Goal: Task Accomplishment & Management: Manage account settings

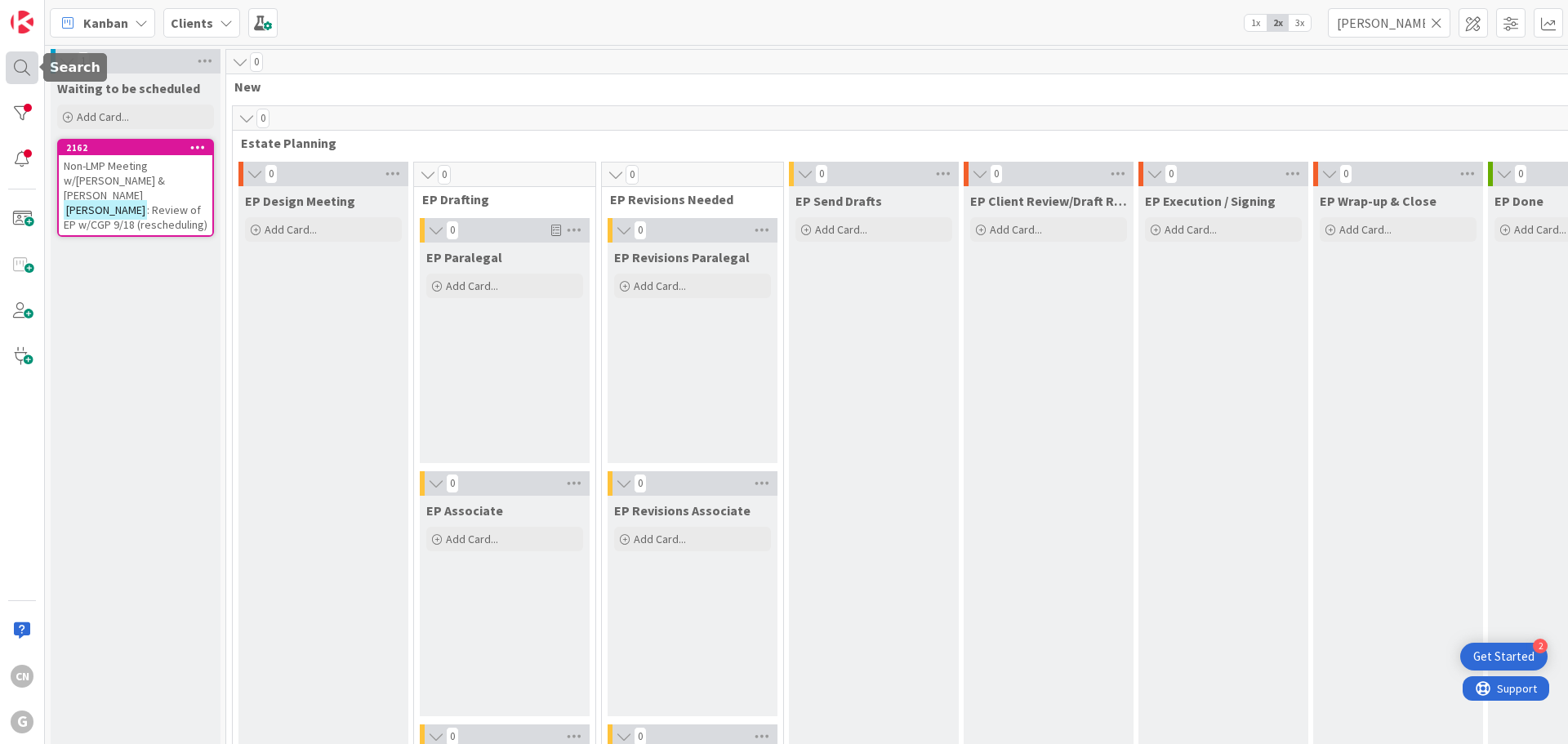
click at [21, 69] on div at bounding box center [22, 68] width 33 height 33
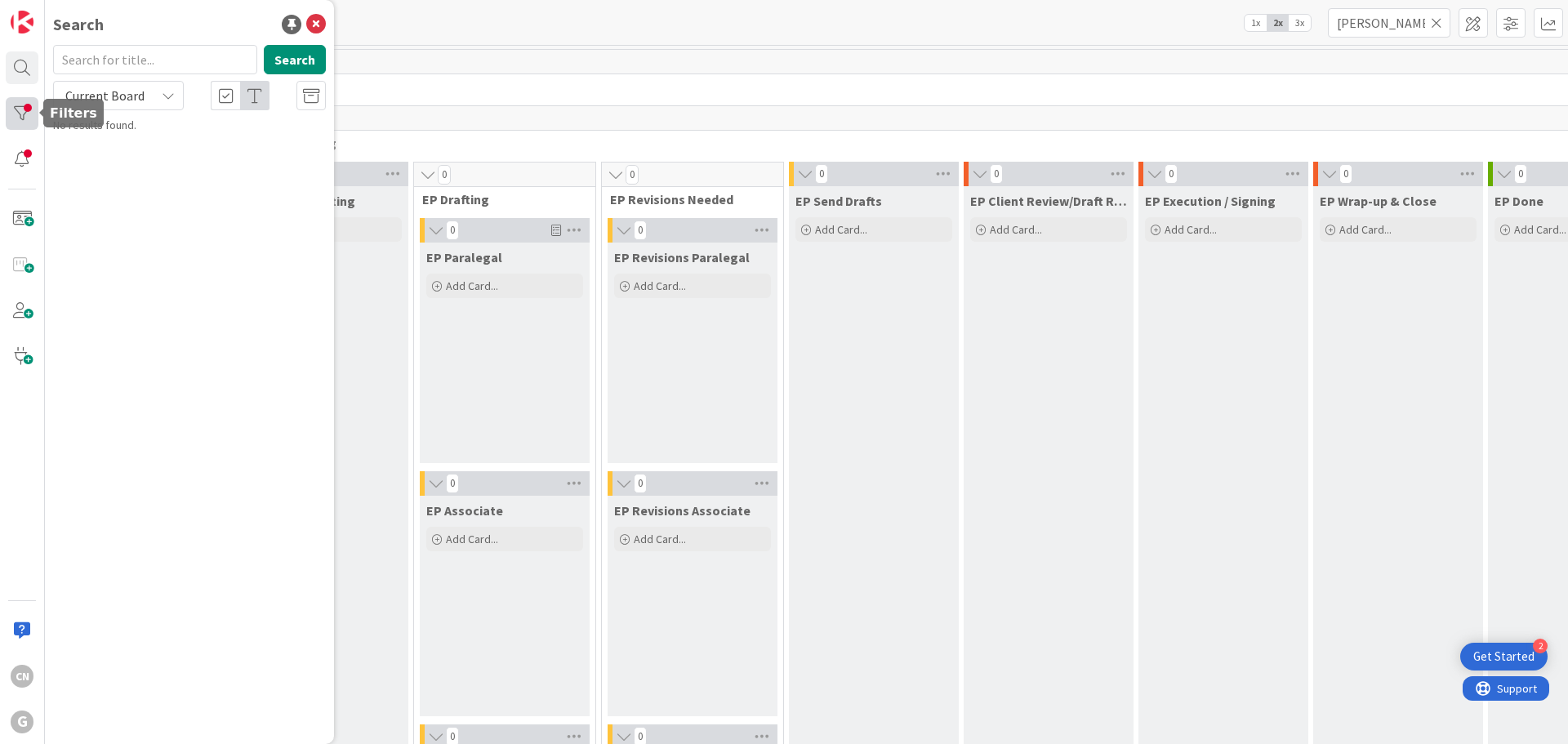
click at [17, 115] on div at bounding box center [22, 114] width 33 height 33
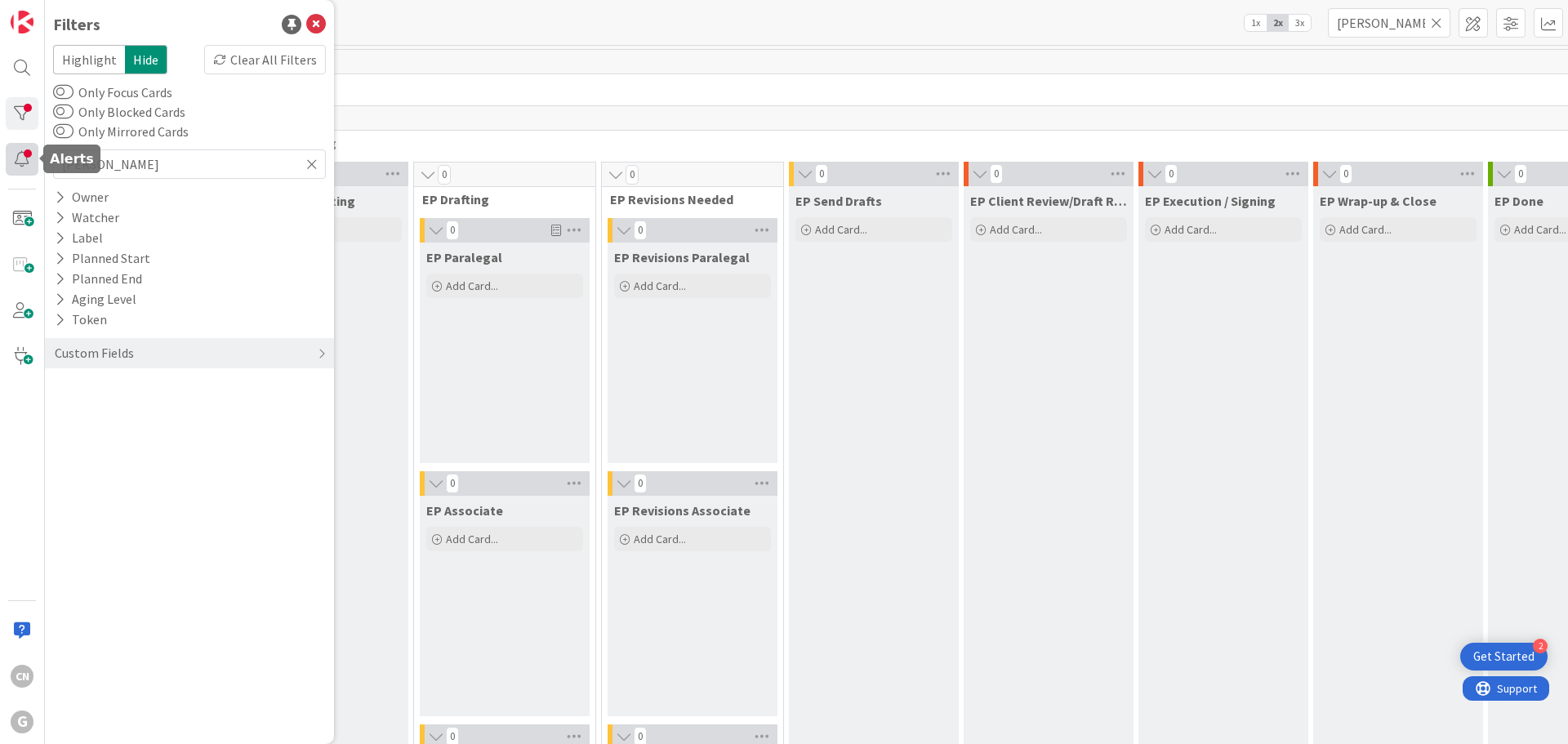
click at [19, 169] on div at bounding box center [22, 159] width 33 height 33
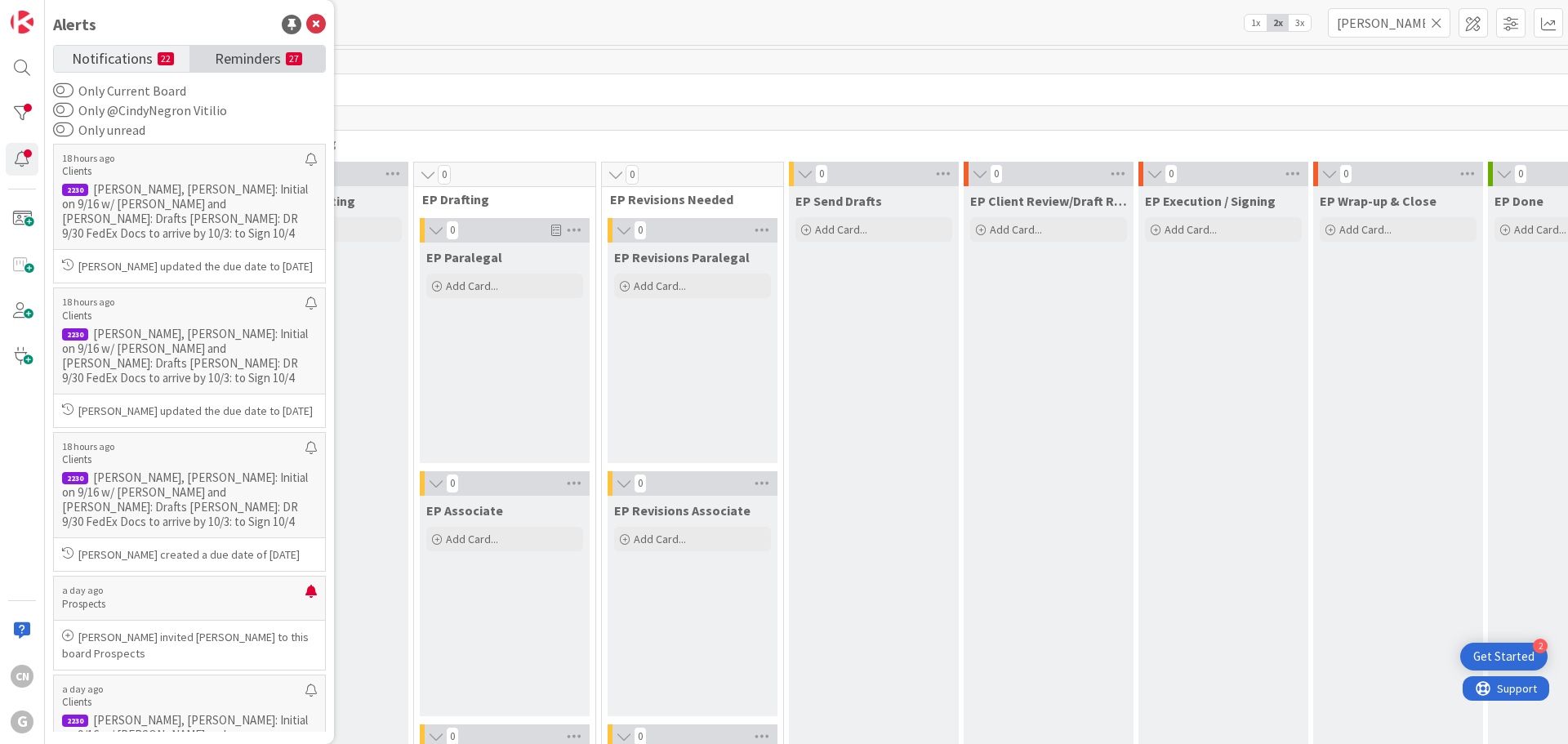
click at [241, 56] on span "Reminders" at bounding box center [247, 57] width 66 height 23
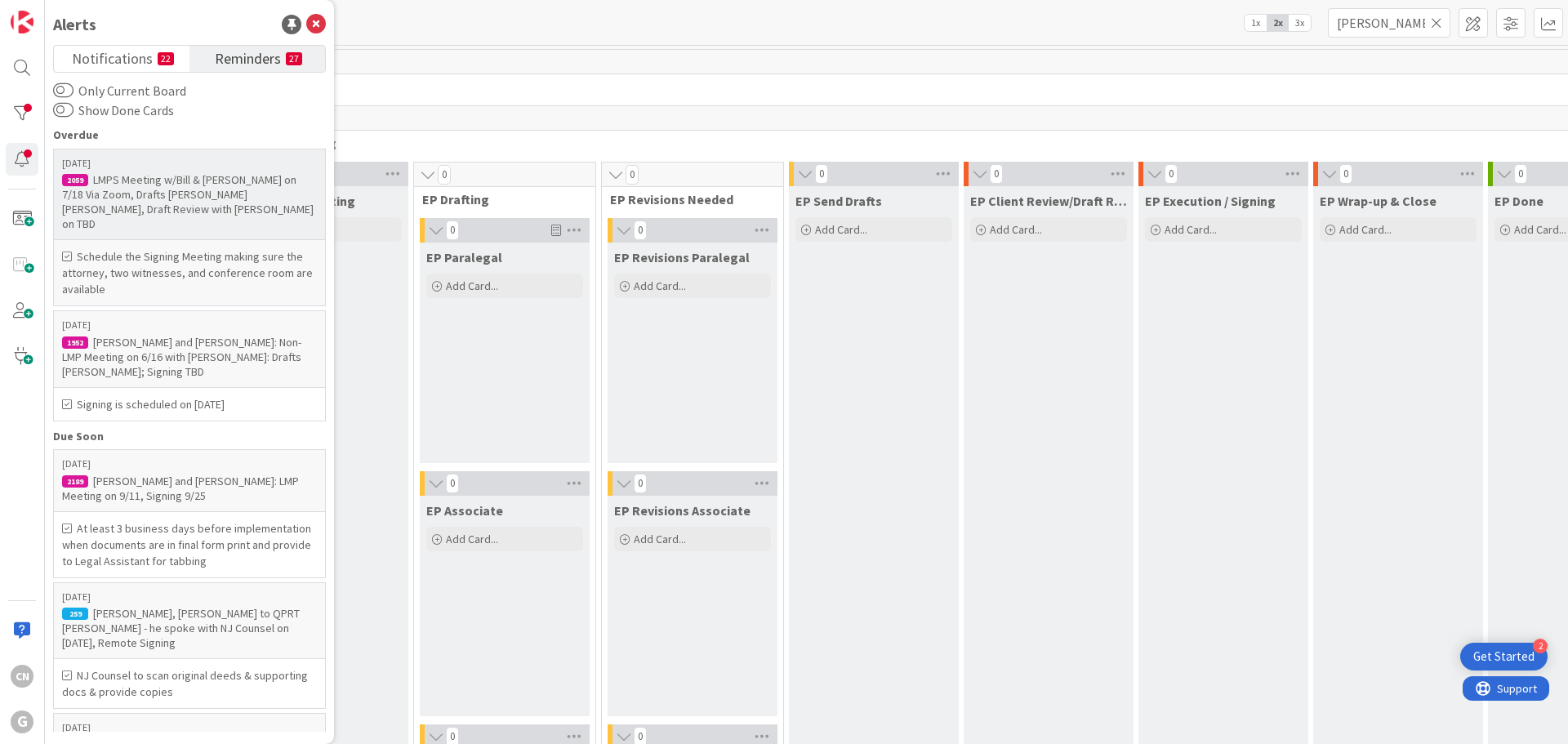
click at [198, 193] on div "LMPS Meeting w/Bill & [PERSON_NAME] on 7/18 Via Zoom, Drafts [PERSON_NAME] [PER…" at bounding box center [190, 201] width 255 height 58
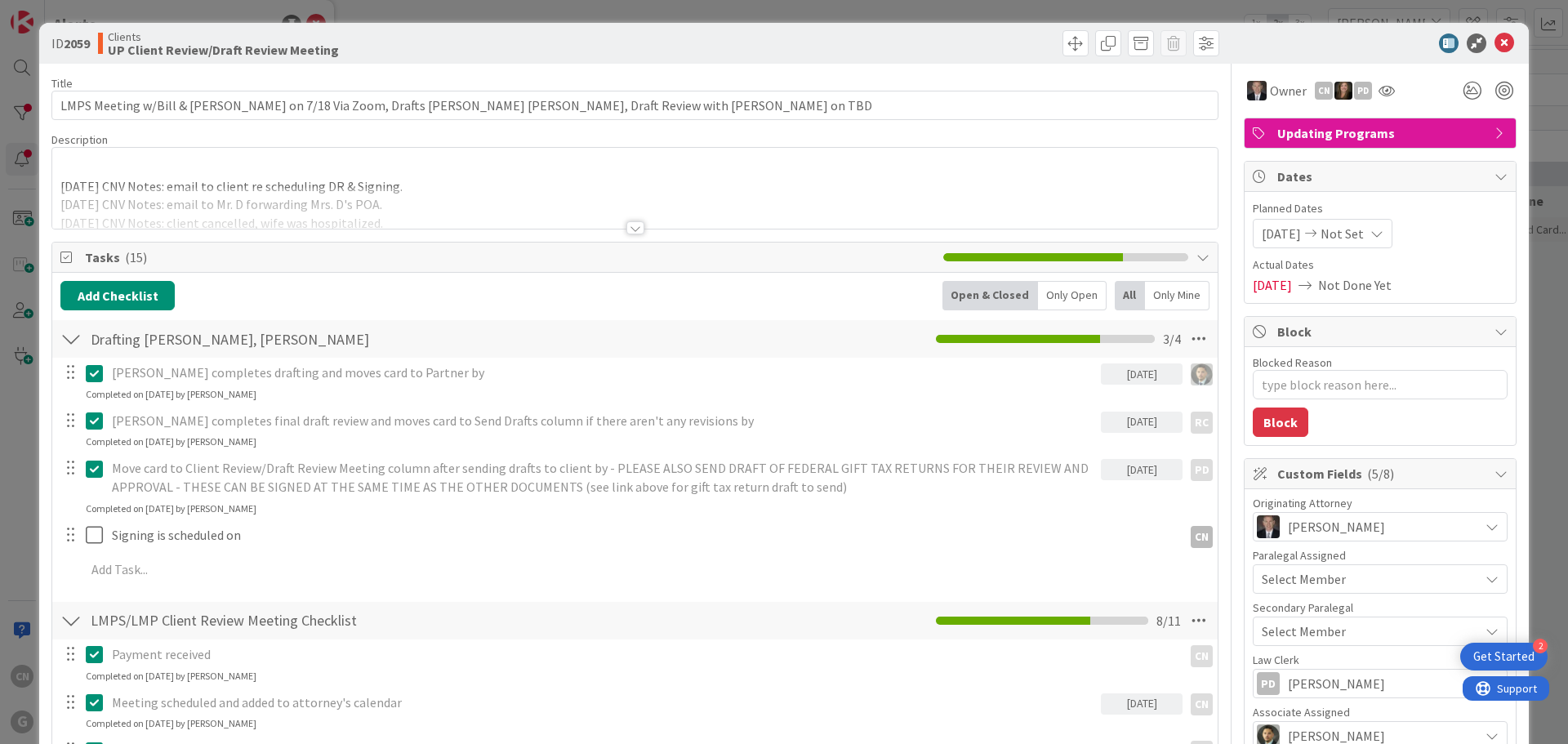
type textarea "x"
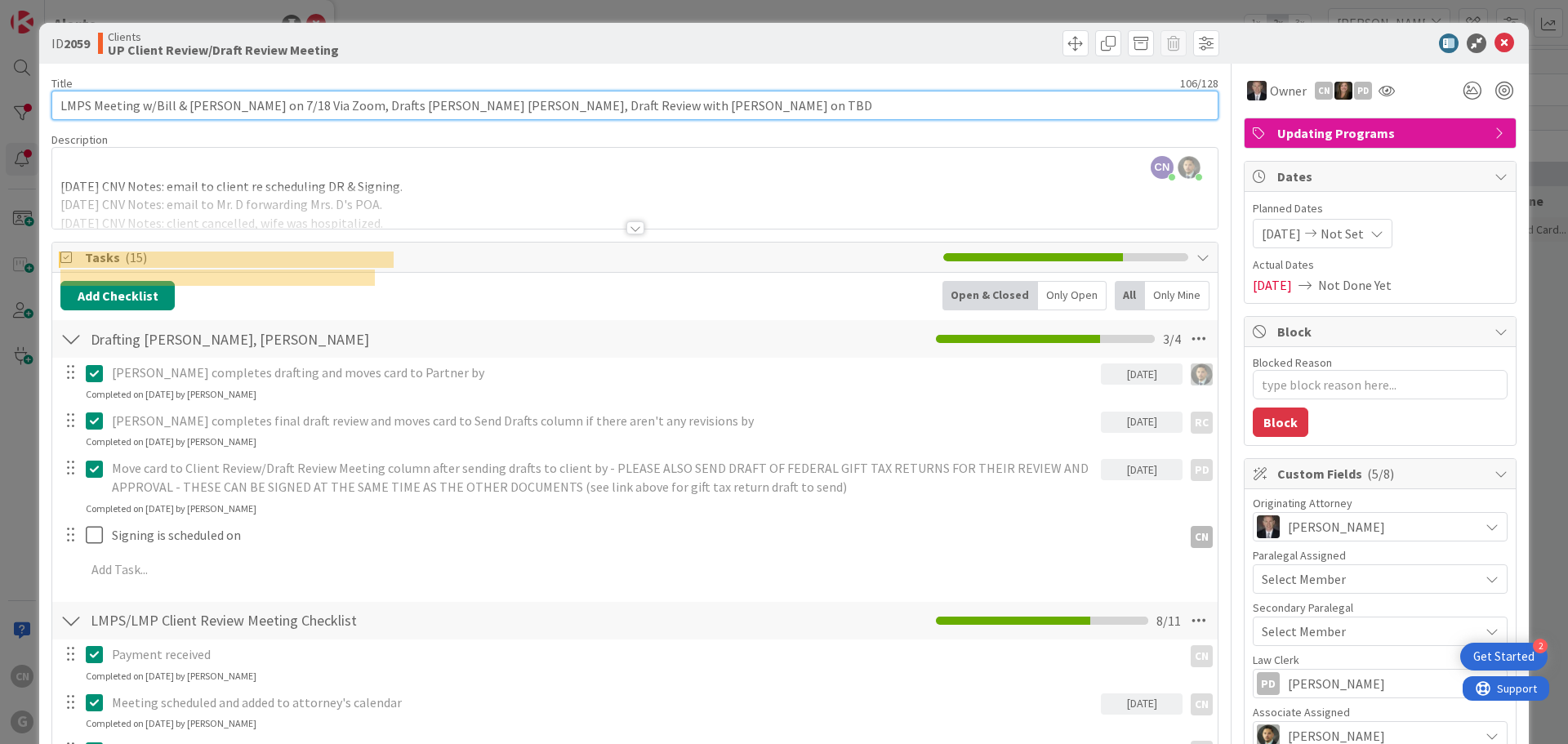
drag, startPoint x: 184, startPoint y: 102, endPoint x: 230, endPoint y: 109, distance: 46.5
click at [230, 109] on input "LMPS Meeting w/Bill & [PERSON_NAME] on 7/18 Via Zoom, Drafts [PERSON_NAME] [PER…" at bounding box center [635, 105] width 1167 height 30
type input "LMPS Meeting w/Bill & [PERSON_NAME] [PERSON_NAME] on 7/18 Via Zoom, Drafts [PER…"
type textarea "x"
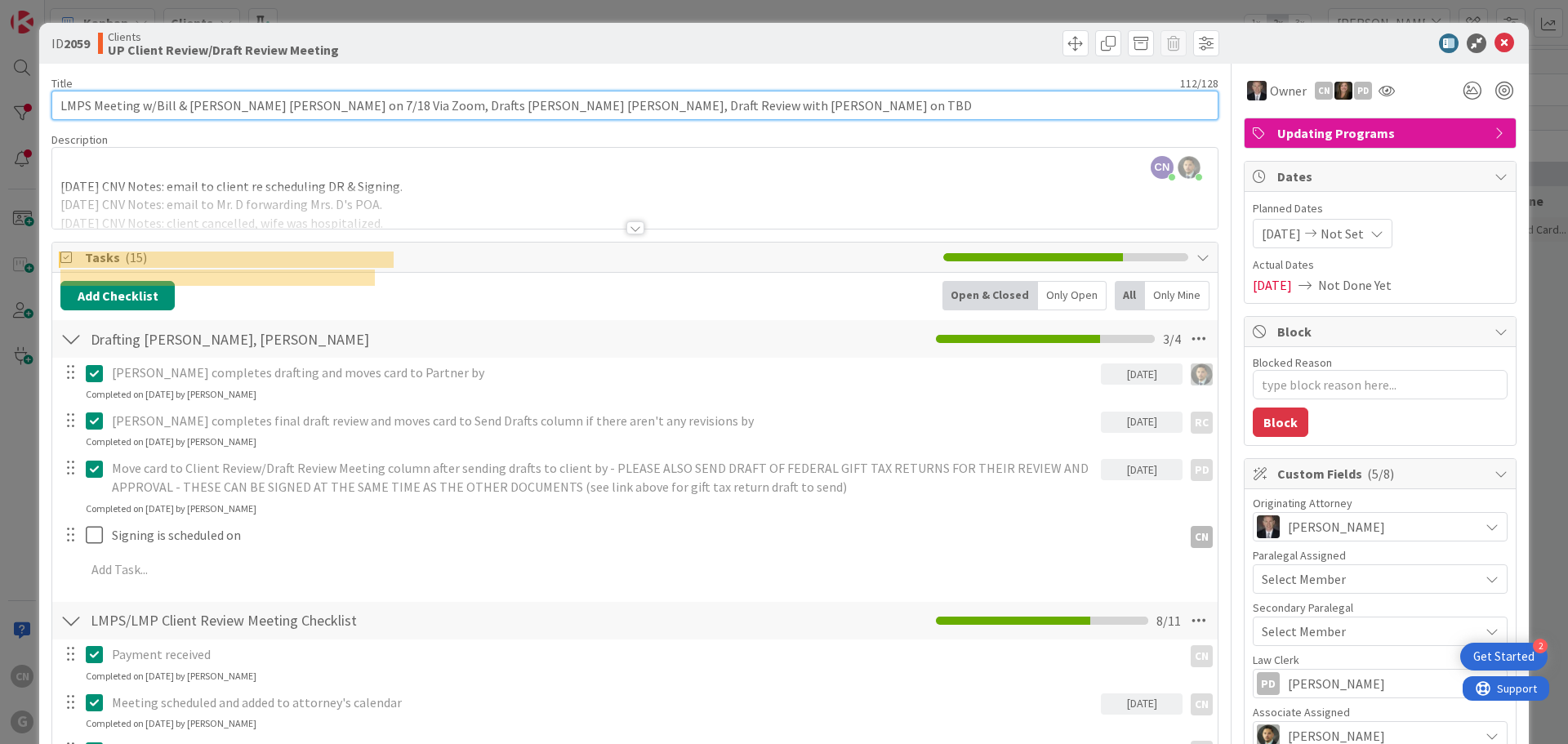
type input "LMPS Meeting w/Bill & [PERSON_NAME] passed Duerig on 7/18 Via Zoom, Drafts [PER…"
type textarea "x"
type input "LMPS Meeting w/Bill & [PERSON_NAME] passed) Duerig on 7/18 Via Zoom, Drafts [PE…"
type textarea "x"
click at [183, 102] on input "LMPS Meeting w/Bill & [PERSON_NAME] passed) Duerig on 7/18 Via Zoom, Drafts [PE…" at bounding box center [635, 105] width 1167 height 30
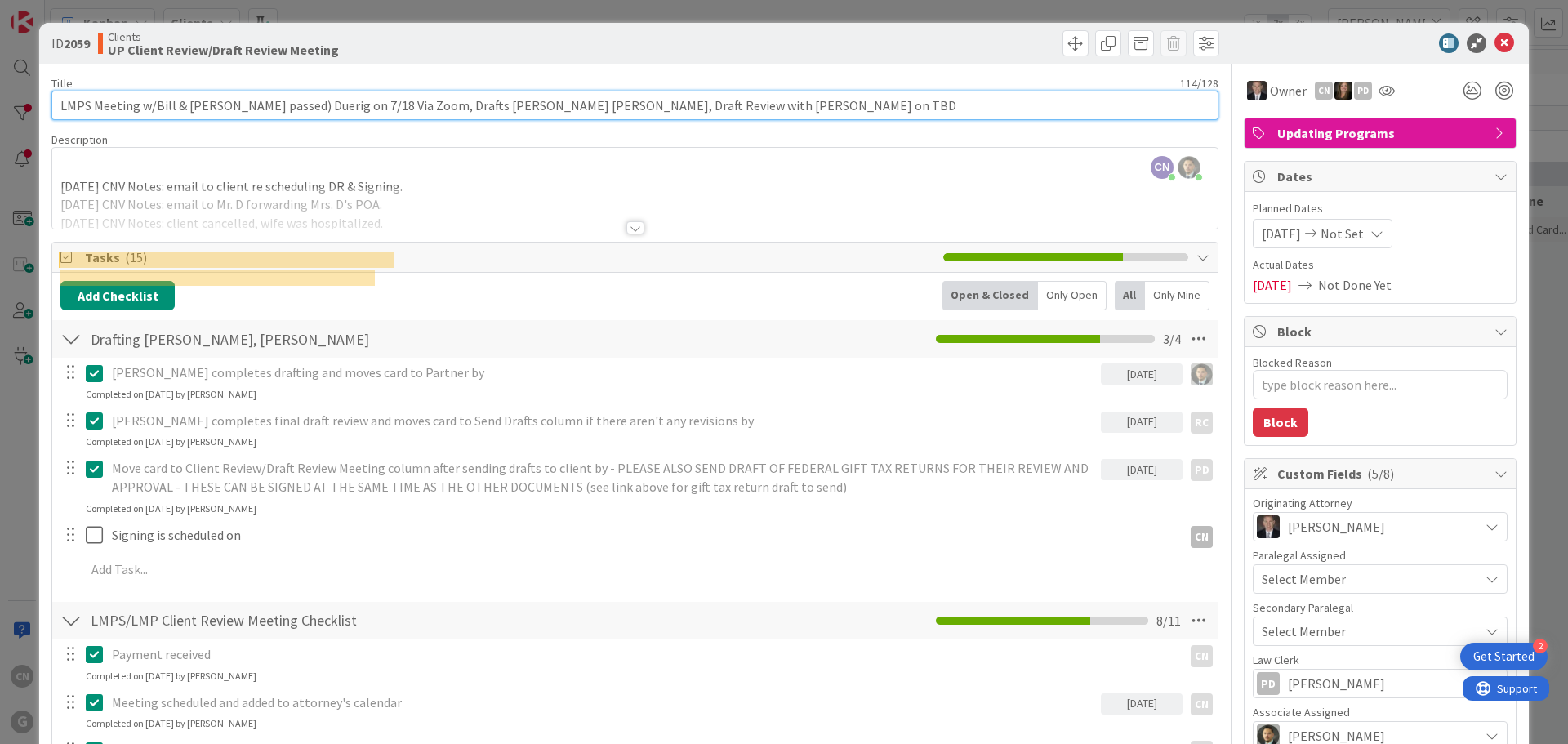
type input "LMPS Meeting w/Bill & ([PERSON_NAME] passed) Duerig on 7/18 Via Zoom, Drafts [P…"
type textarea "x"
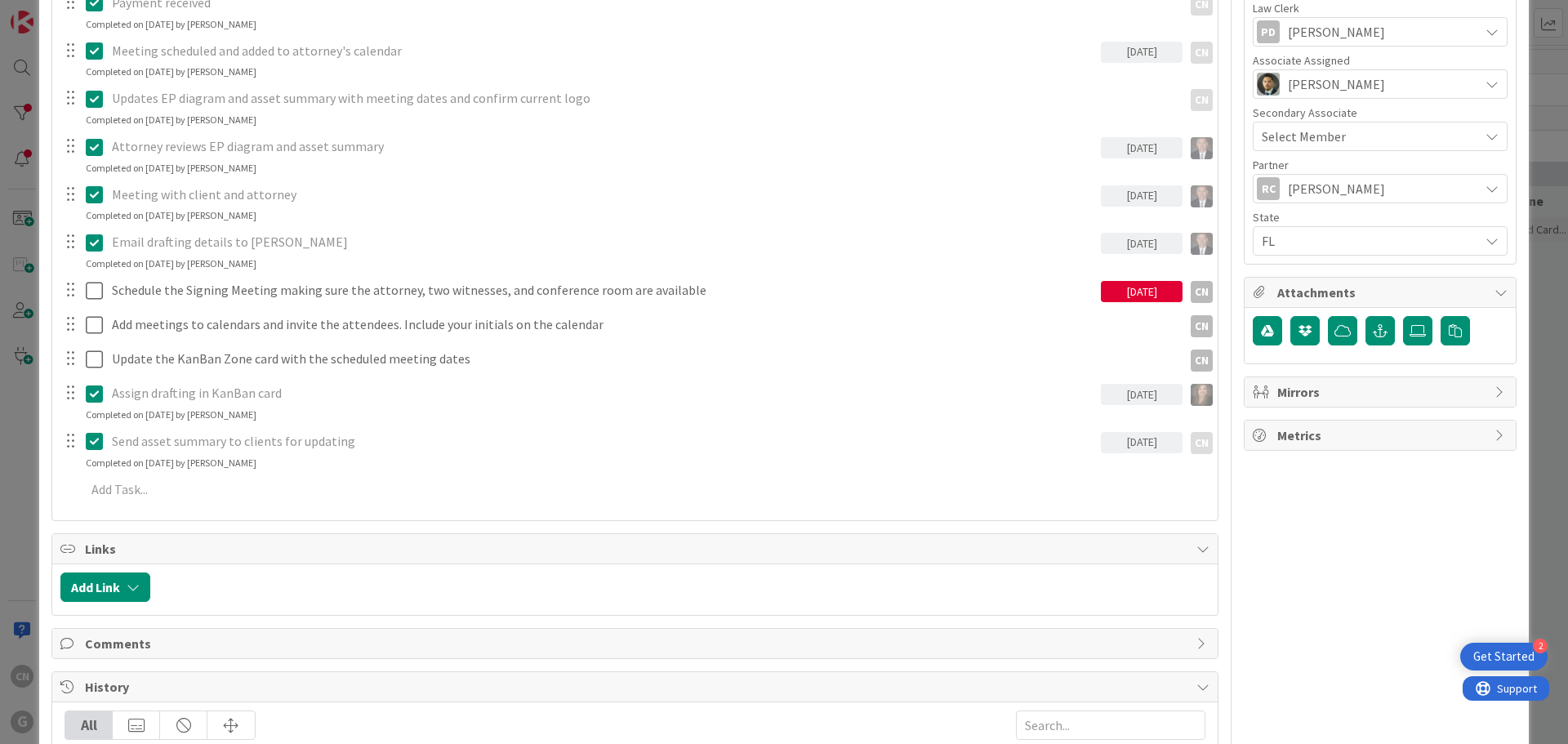
scroll to position [653, 0]
type input "LMPS Meeting w/Bill & ([PERSON_NAME] passed) Duerig on 7/18 Via Zoom, Drafts [P…"
click at [1134, 291] on div "[DATE]" at bounding box center [1141, 291] width 81 height 21
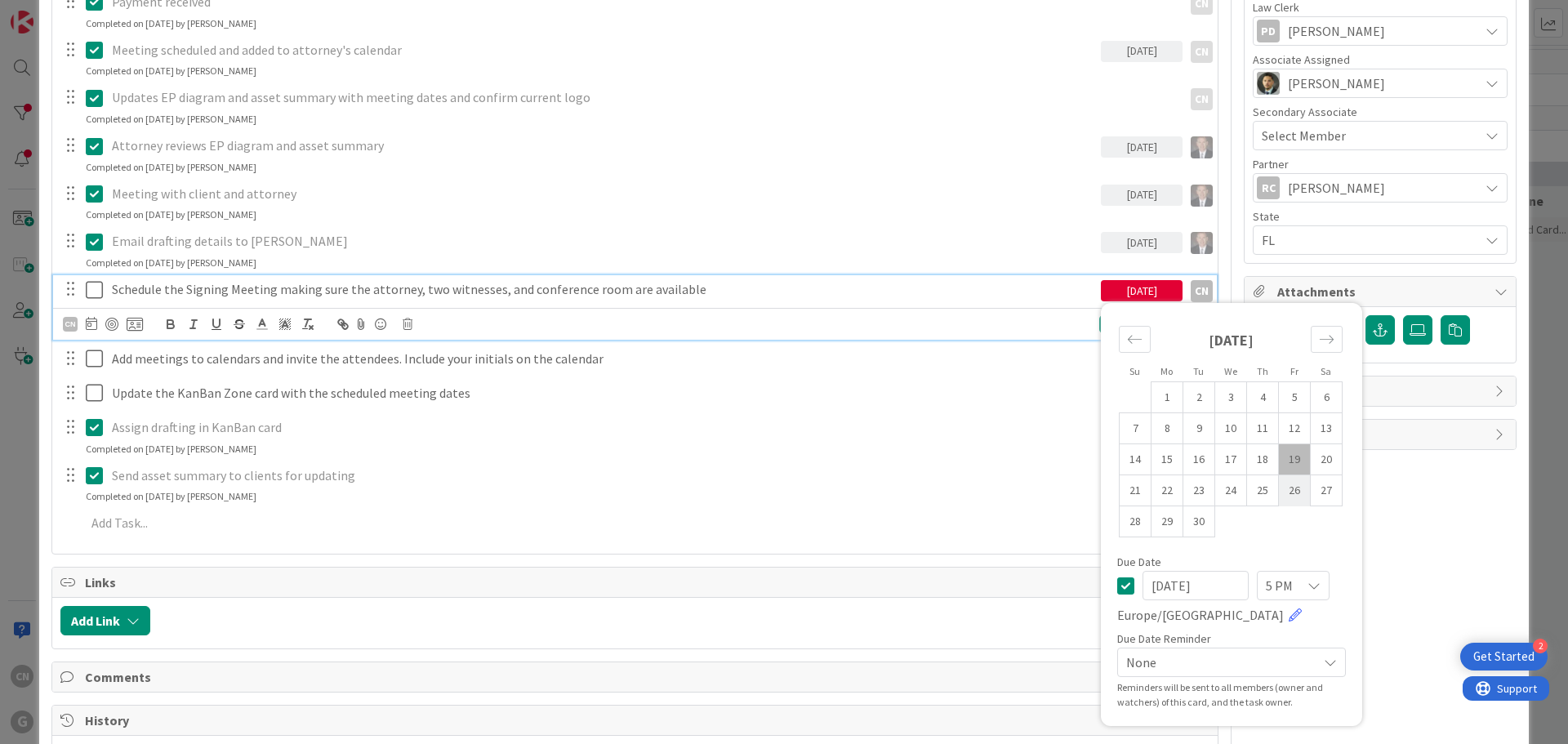
type textarea "x"
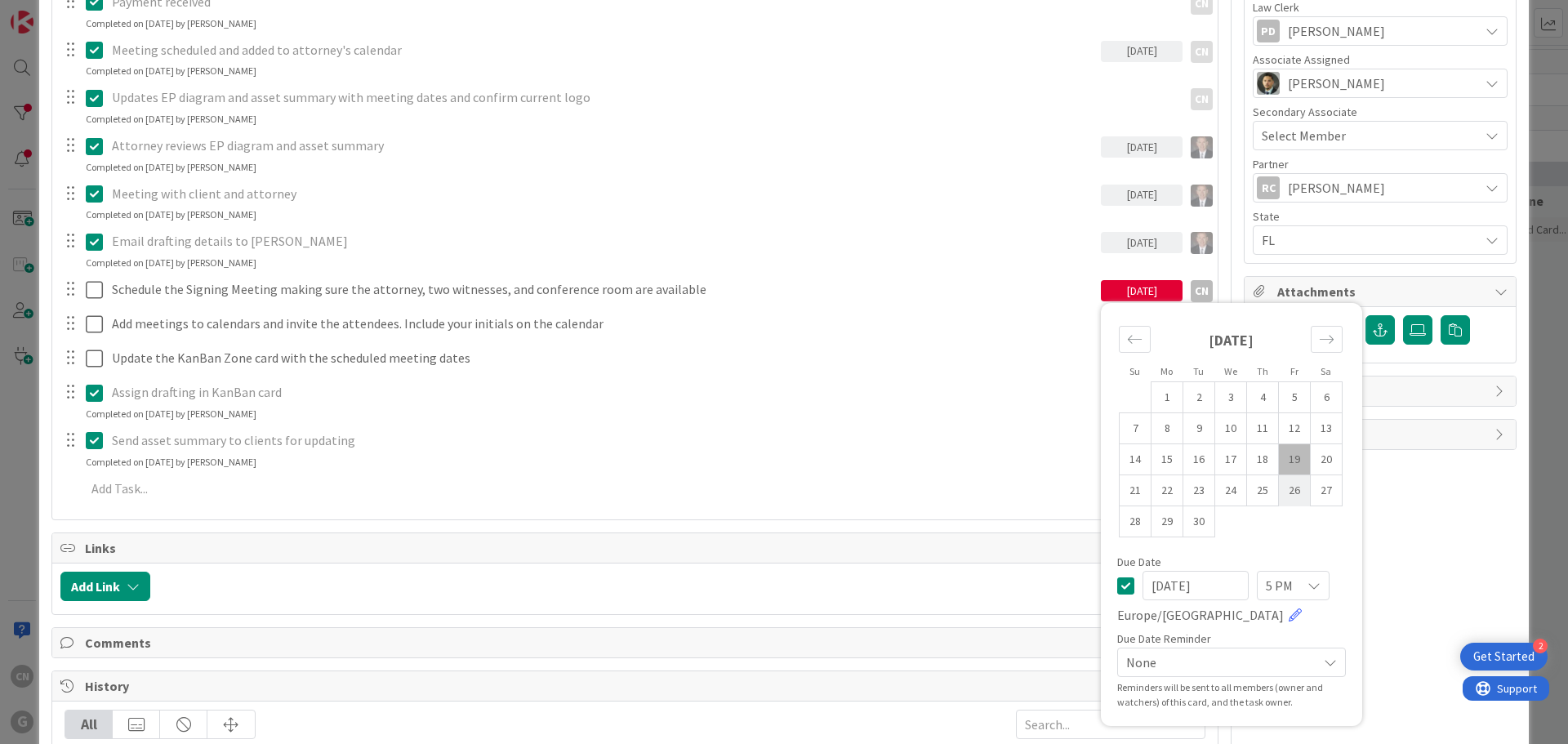
click at [1282, 489] on td "26" at bounding box center [1294, 490] width 32 height 31
type input "[DATE]"
click at [691, 426] on div "Send asset summary to clients for updating" at bounding box center [603, 440] width 996 height 29
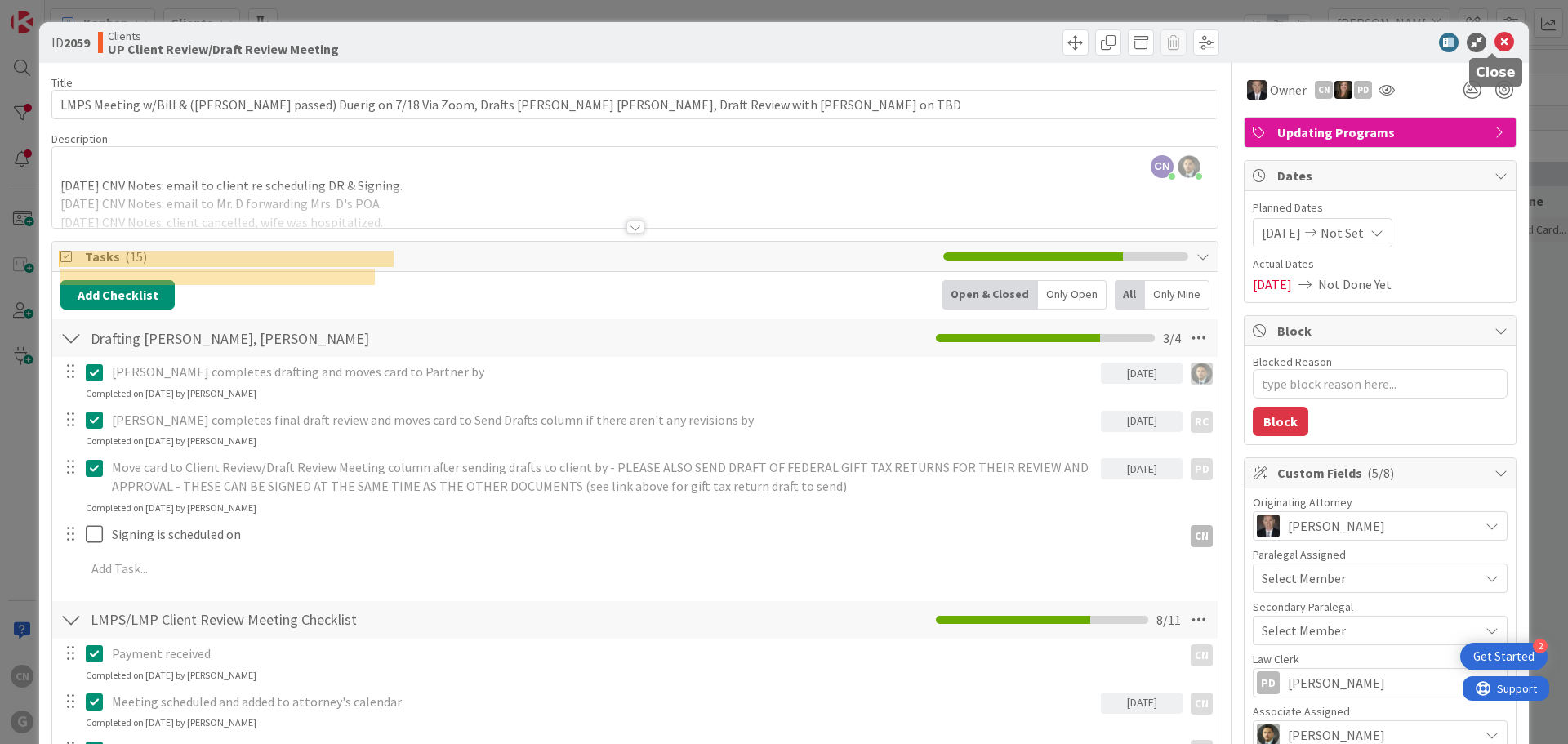
scroll to position [0, 0]
click at [1494, 44] on icon at bounding box center [1504, 43] width 19 height 19
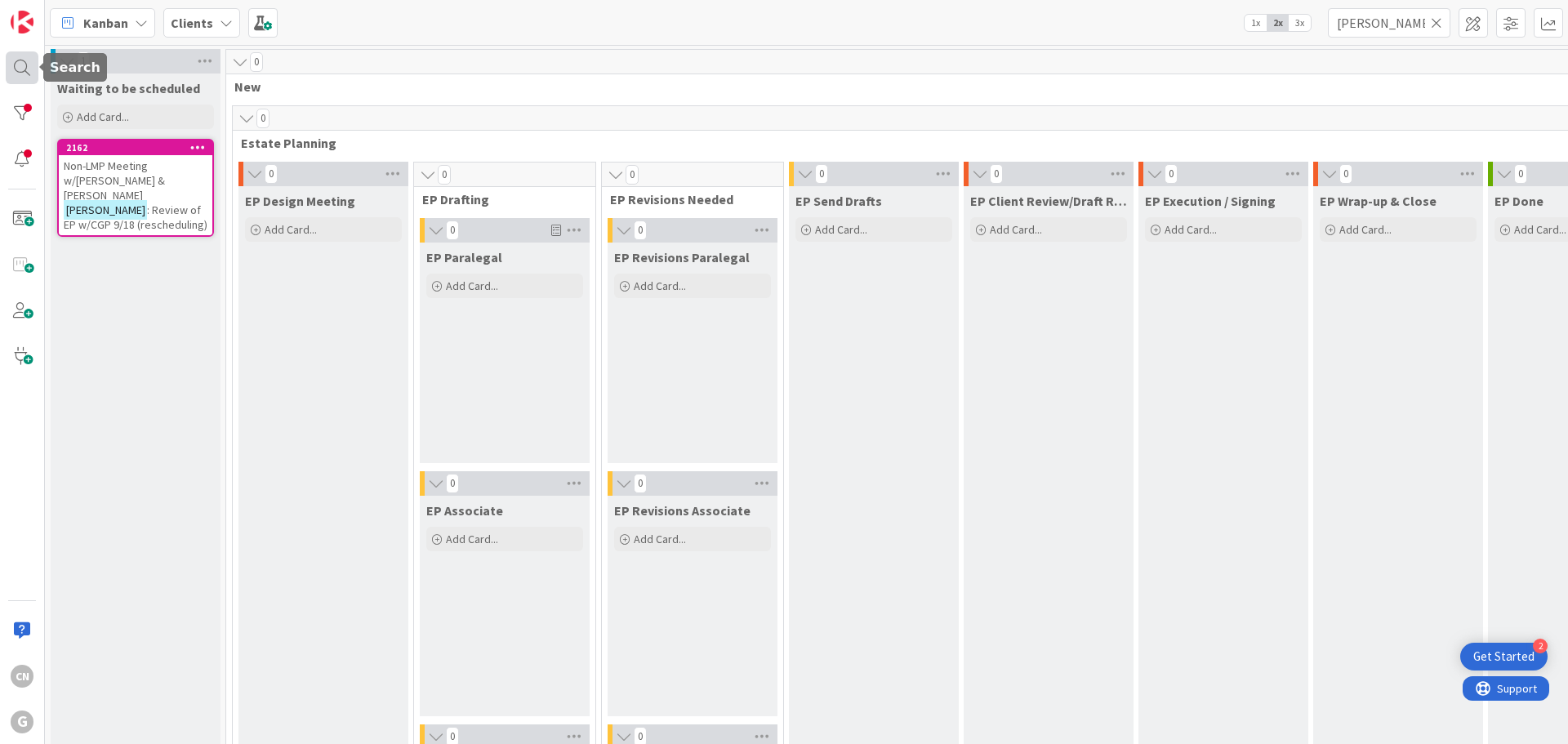
click at [24, 68] on div at bounding box center [22, 68] width 33 height 33
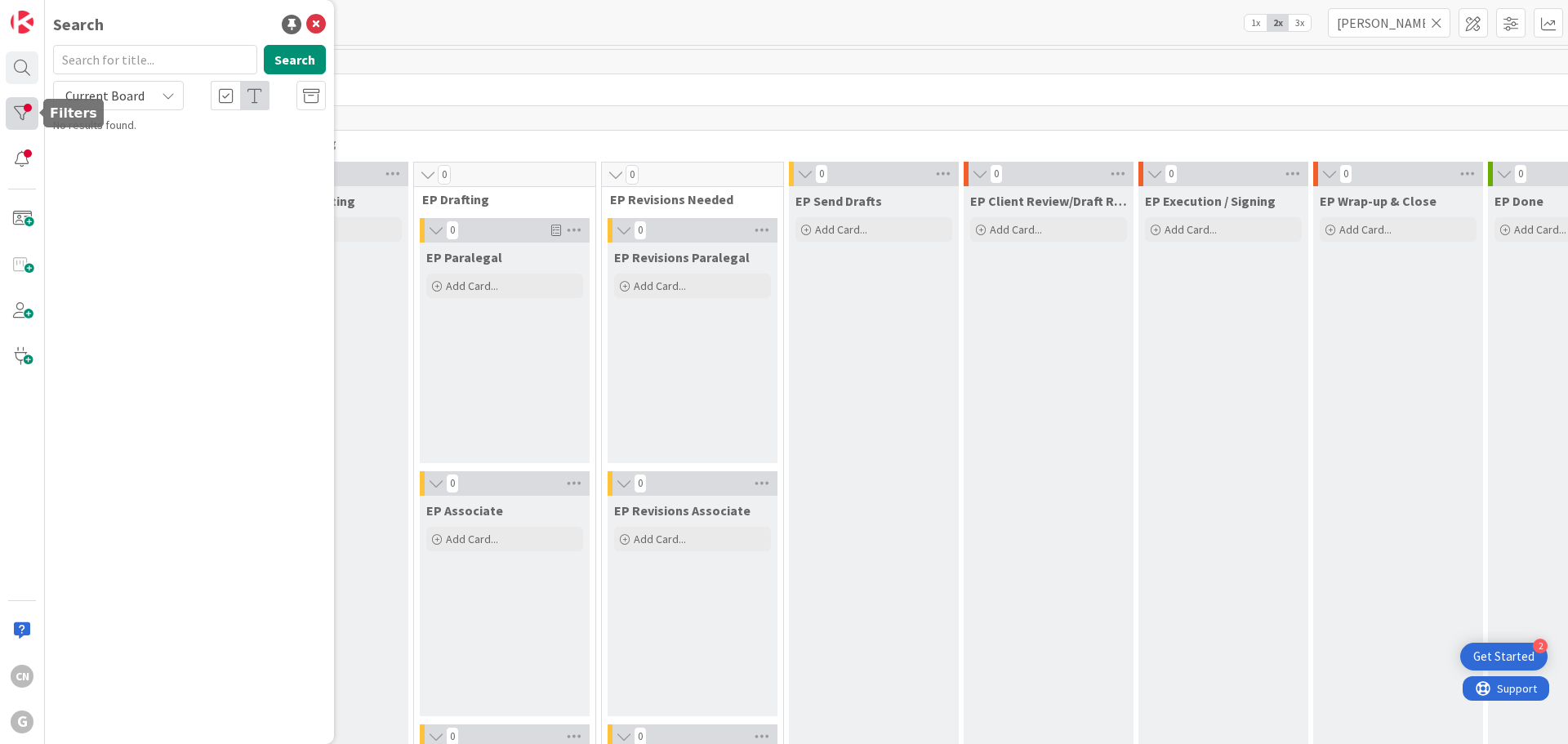
click at [22, 118] on div at bounding box center [22, 114] width 33 height 33
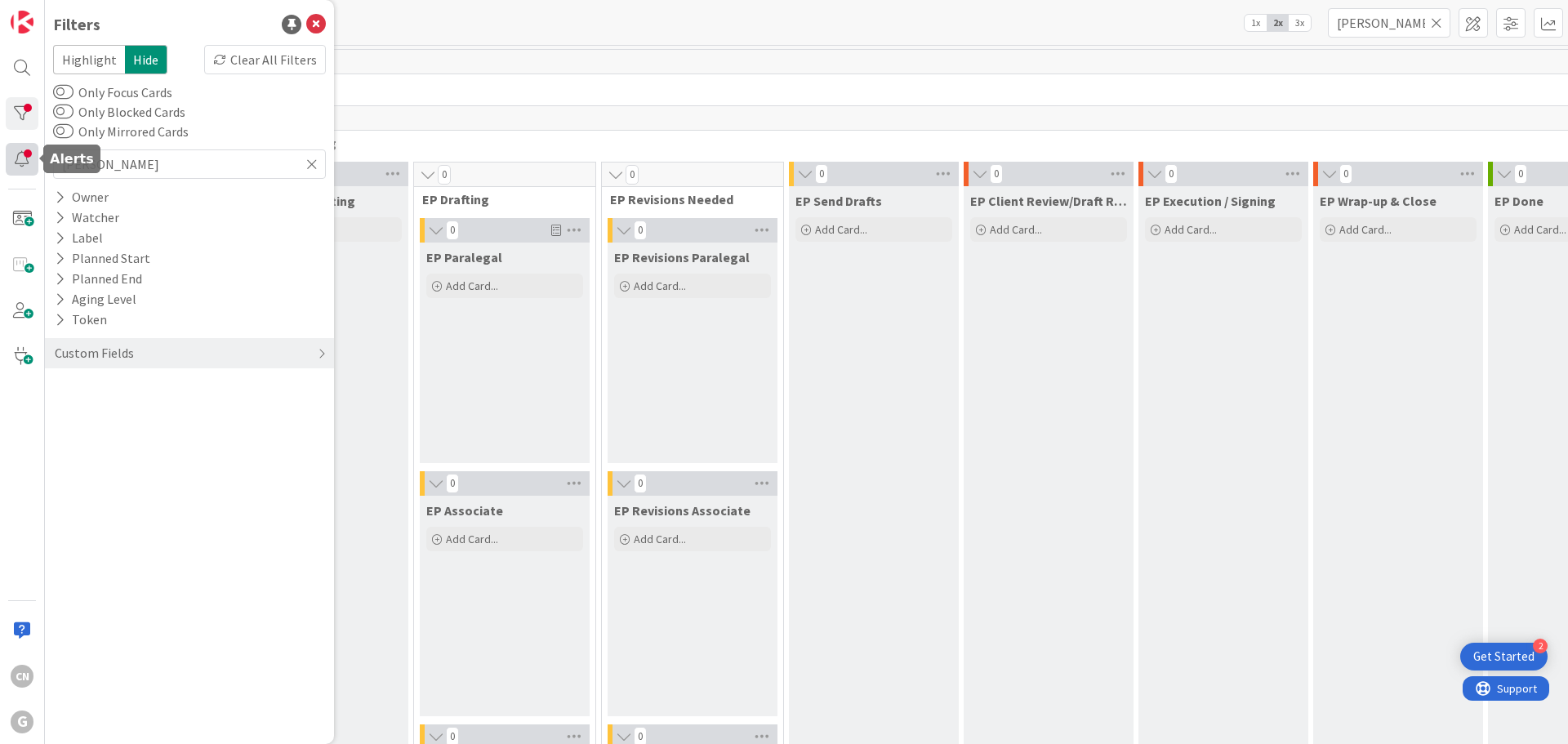
click at [19, 156] on div at bounding box center [22, 159] width 33 height 33
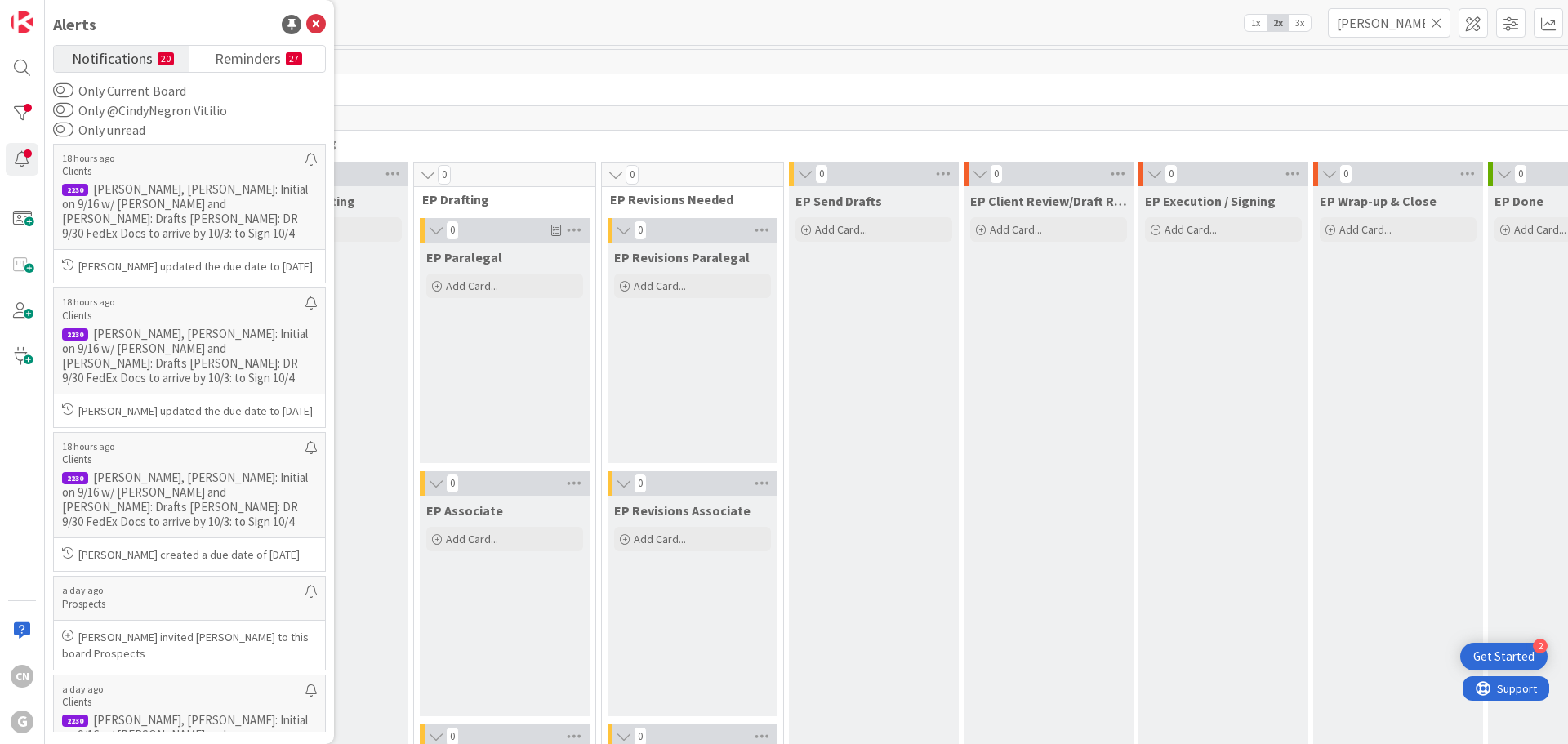
click at [128, 57] on span "Notifications" at bounding box center [112, 57] width 80 height 23
click at [176, 218] on p "[PERSON_NAME], [PERSON_NAME]: Initial on 9/16 w/ [PERSON_NAME] and [PERSON_NAME…" at bounding box center [190, 211] width 255 height 58
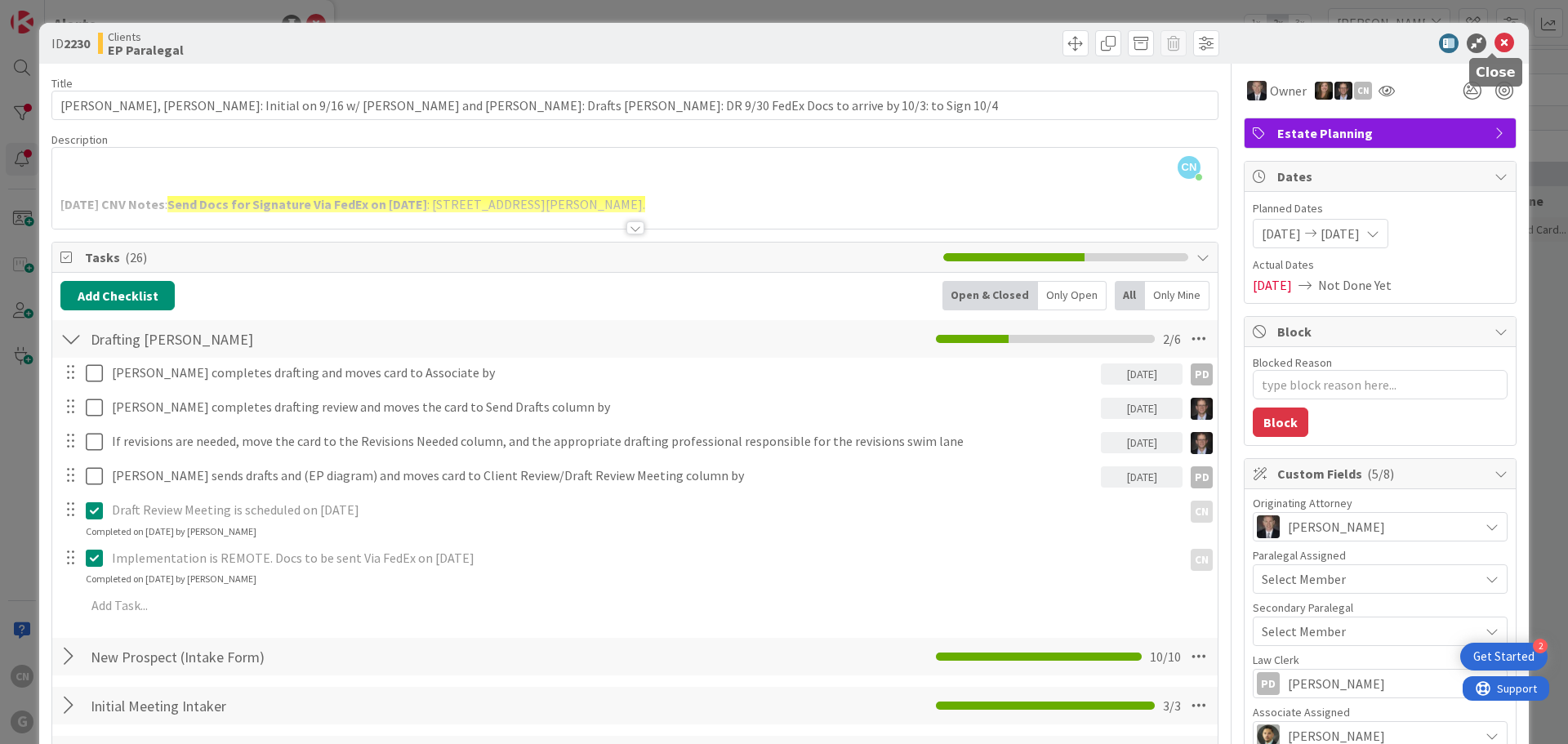
click at [1494, 52] on icon at bounding box center [1504, 43] width 19 height 19
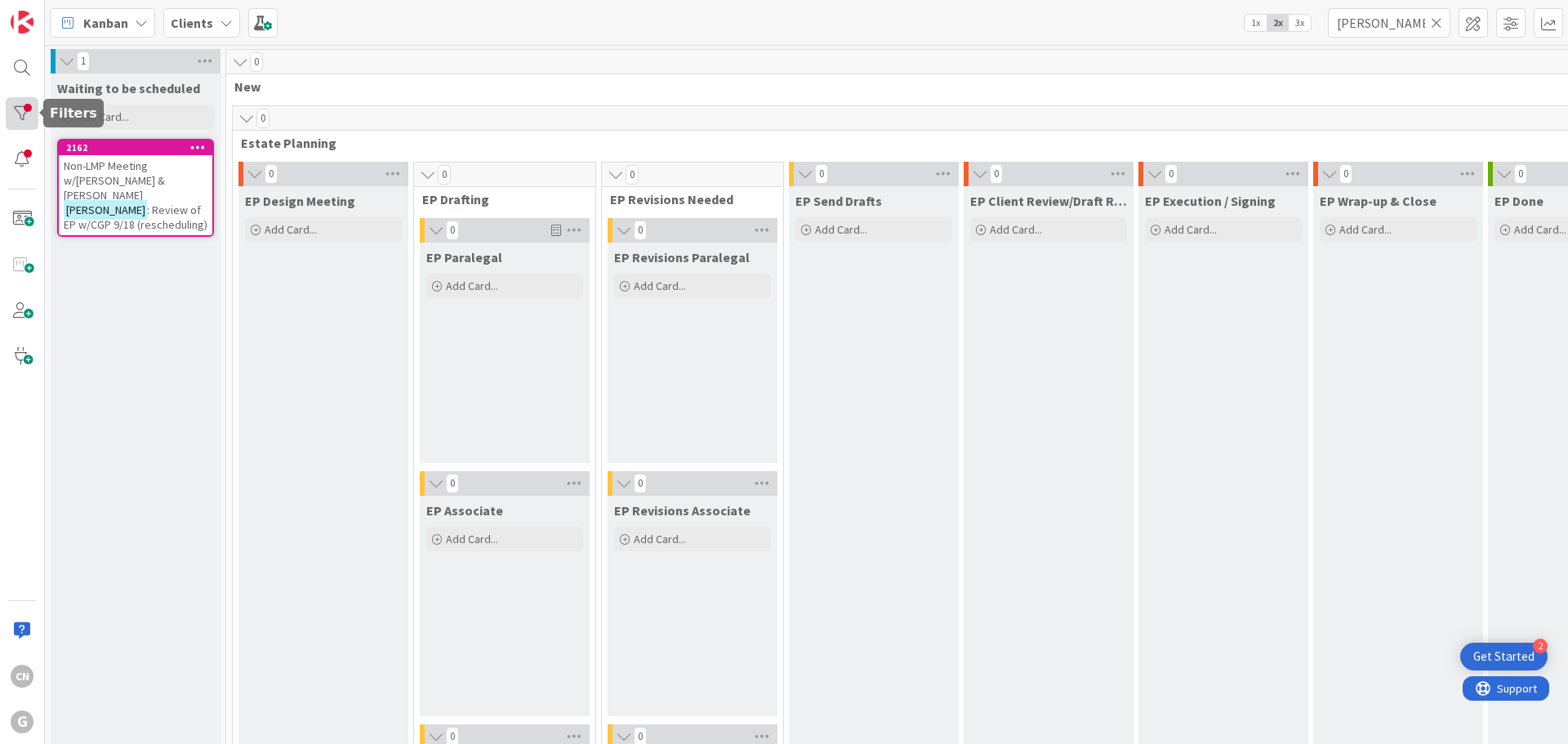
click at [18, 117] on div at bounding box center [22, 114] width 33 height 33
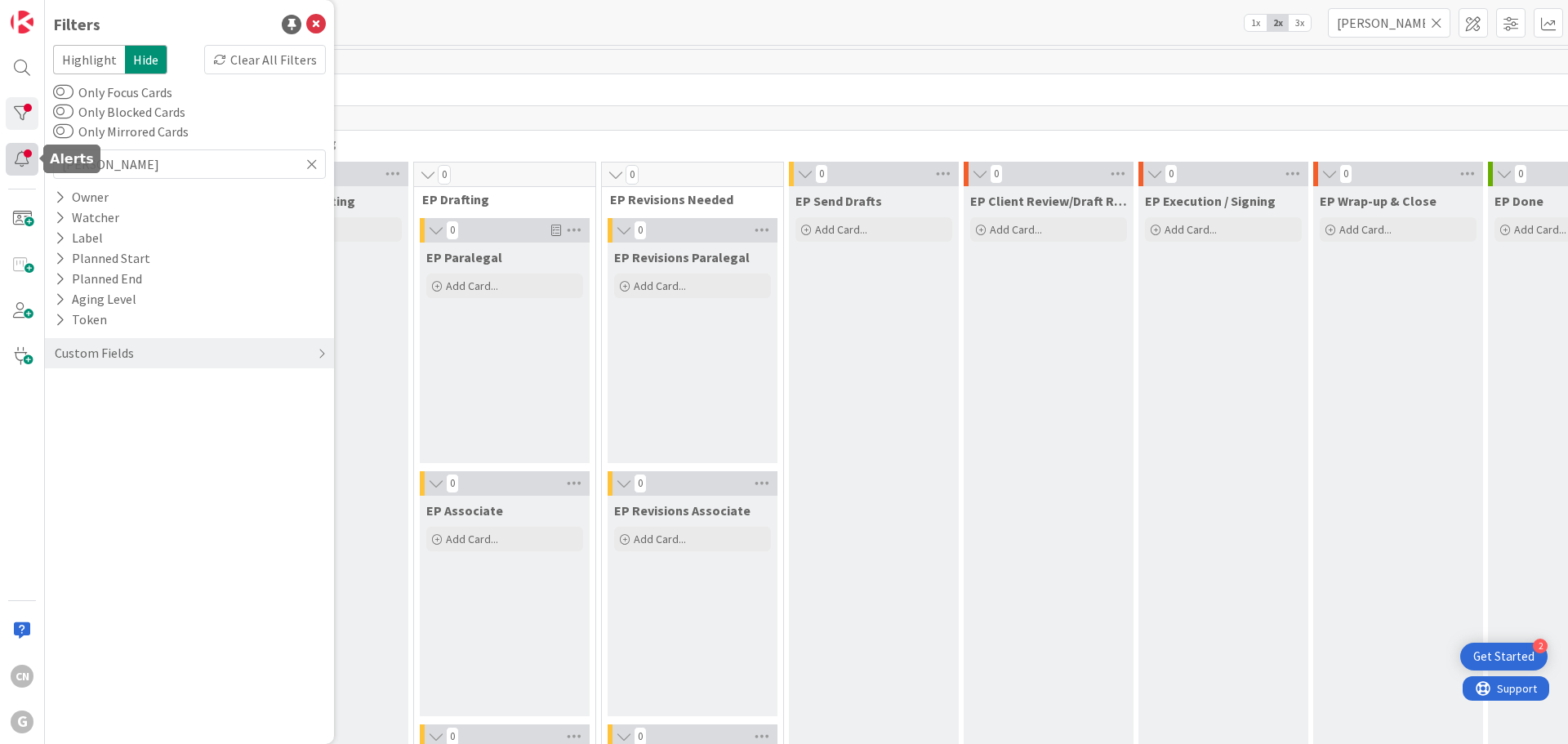
click at [11, 160] on div at bounding box center [22, 159] width 33 height 33
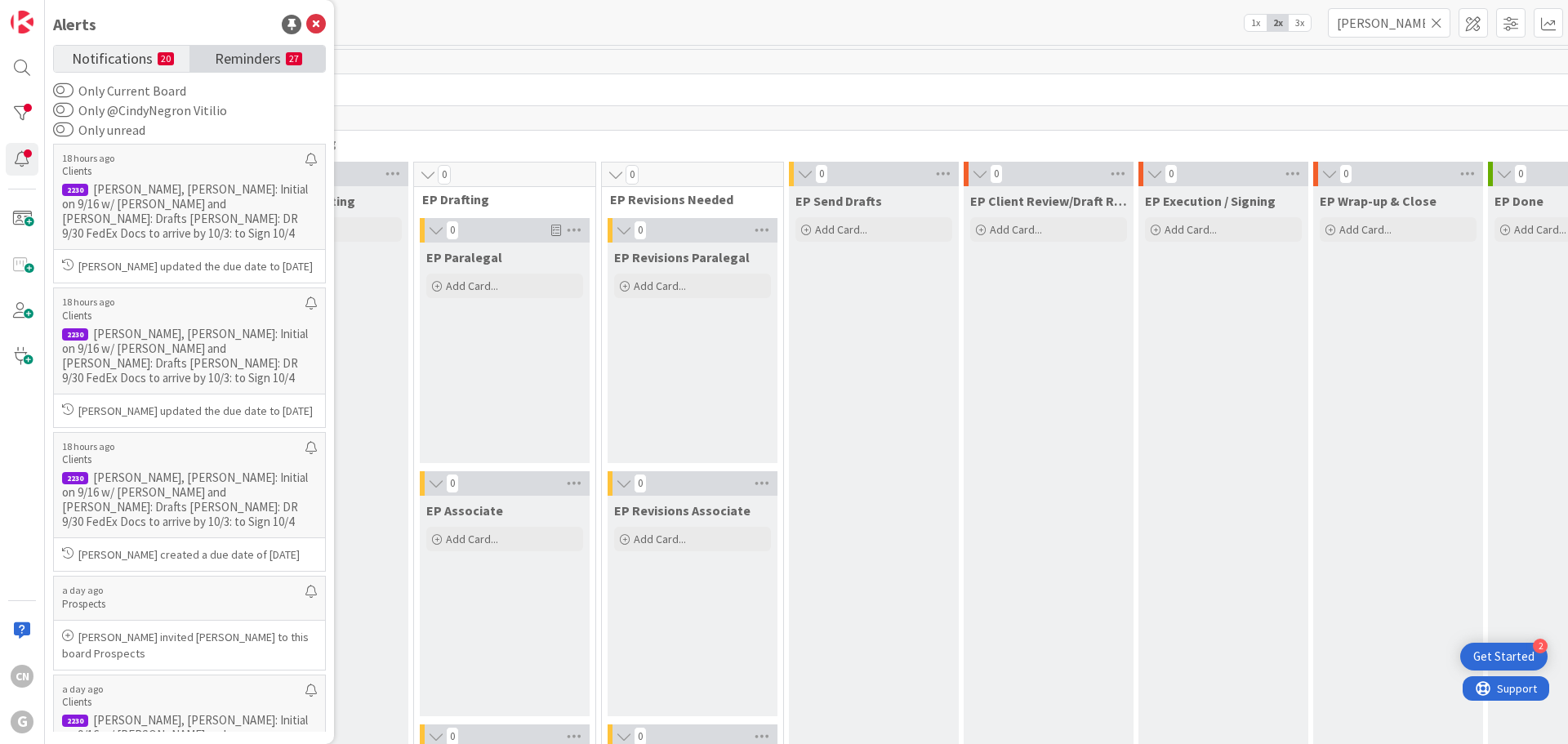
click at [258, 54] on span "Reminders" at bounding box center [247, 57] width 66 height 23
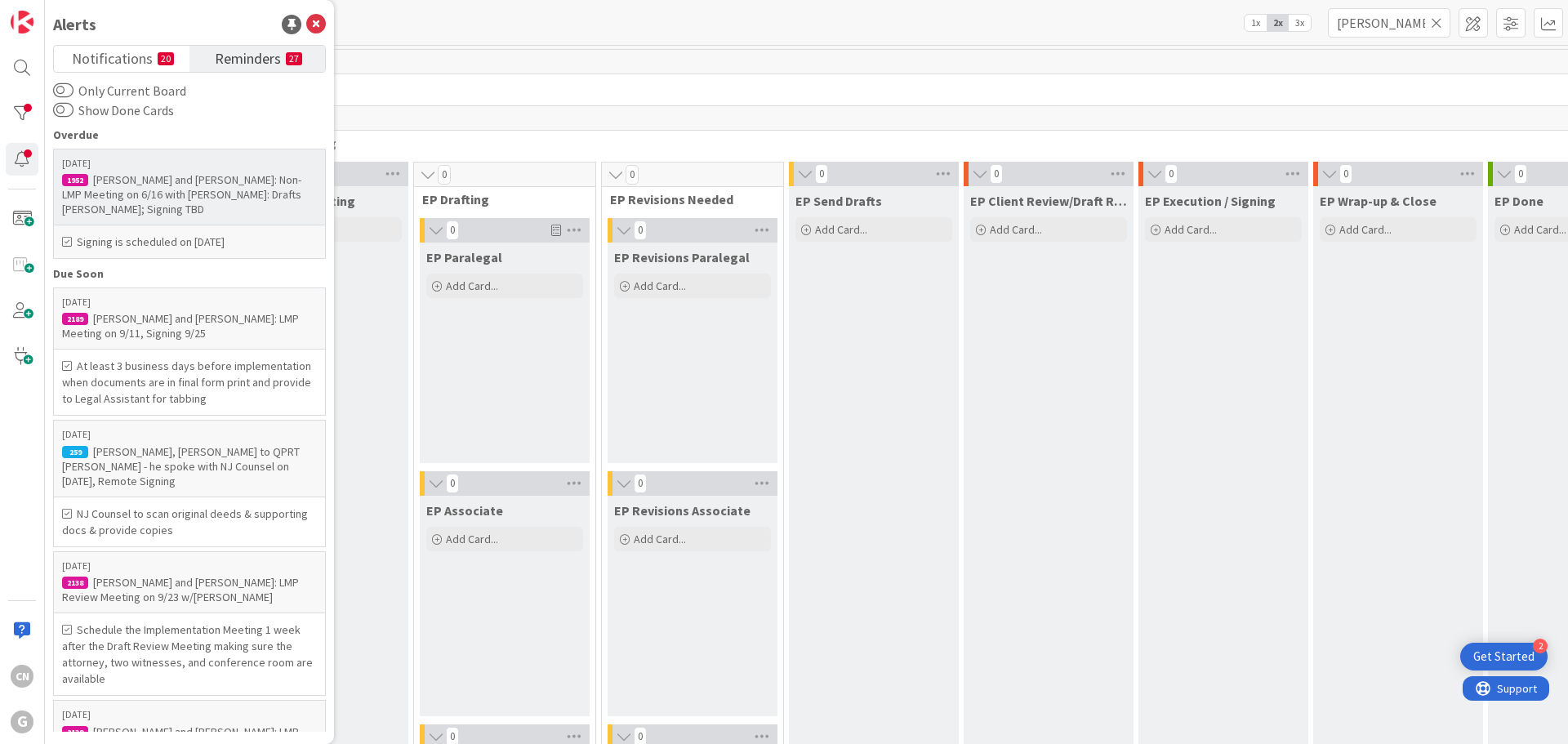
click at [146, 188] on div "[PERSON_NAME] and [PERSON_NAME]: Non-LMP Meeting on 6/16 with [PERSON_NAME]: Dr…" at bounding box center [190, 194] width 255 height 44
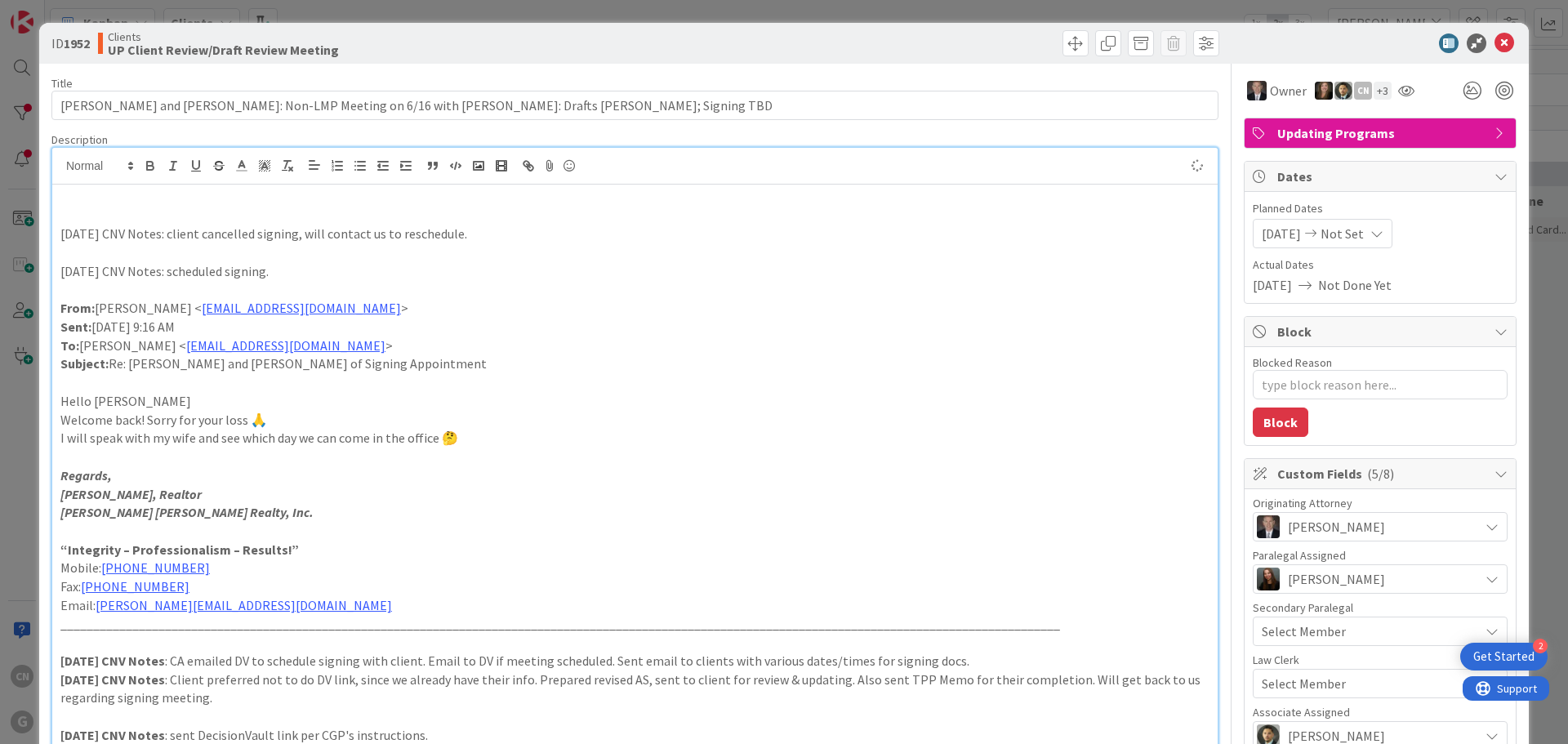
type textarea "x"
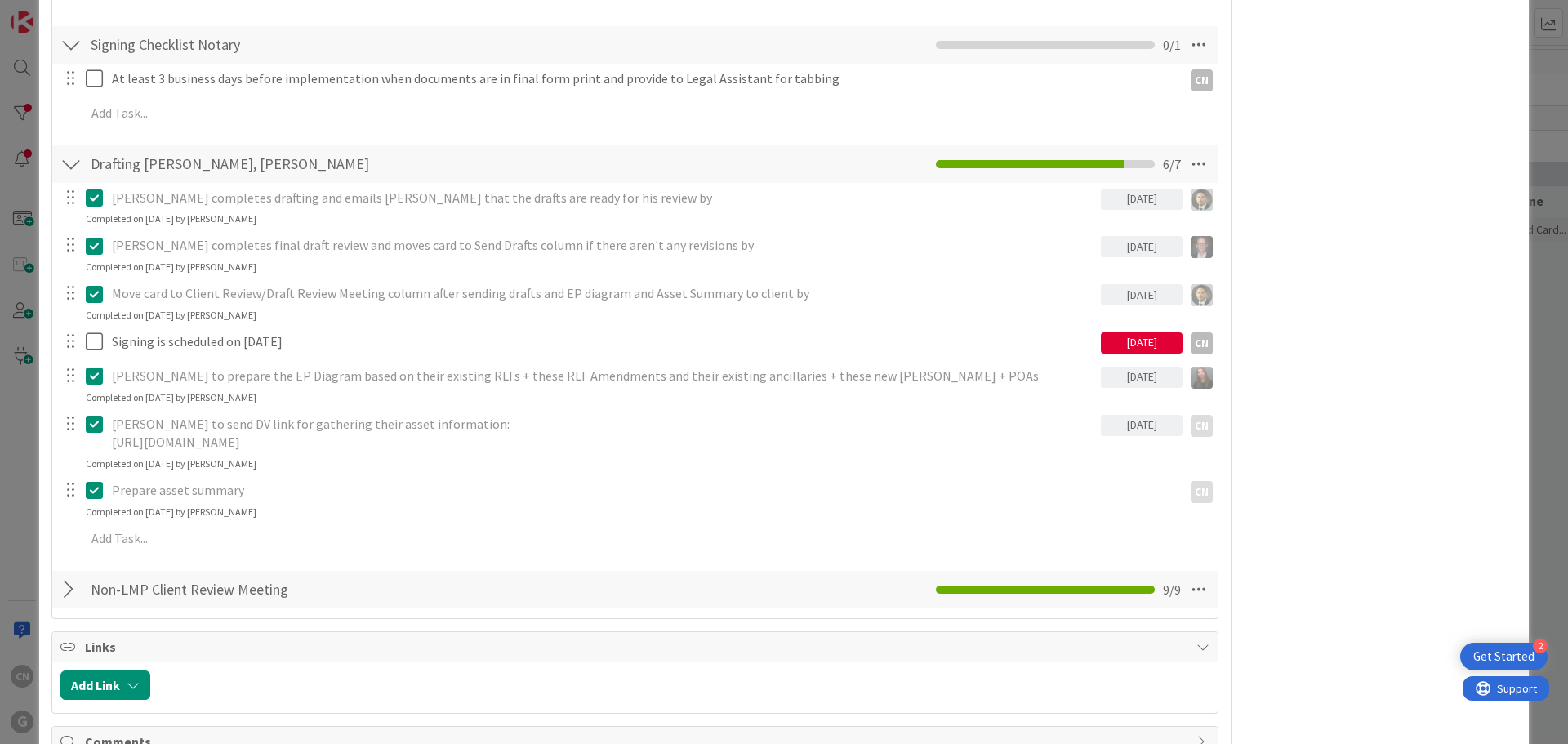
scroll to position [2040, 0]
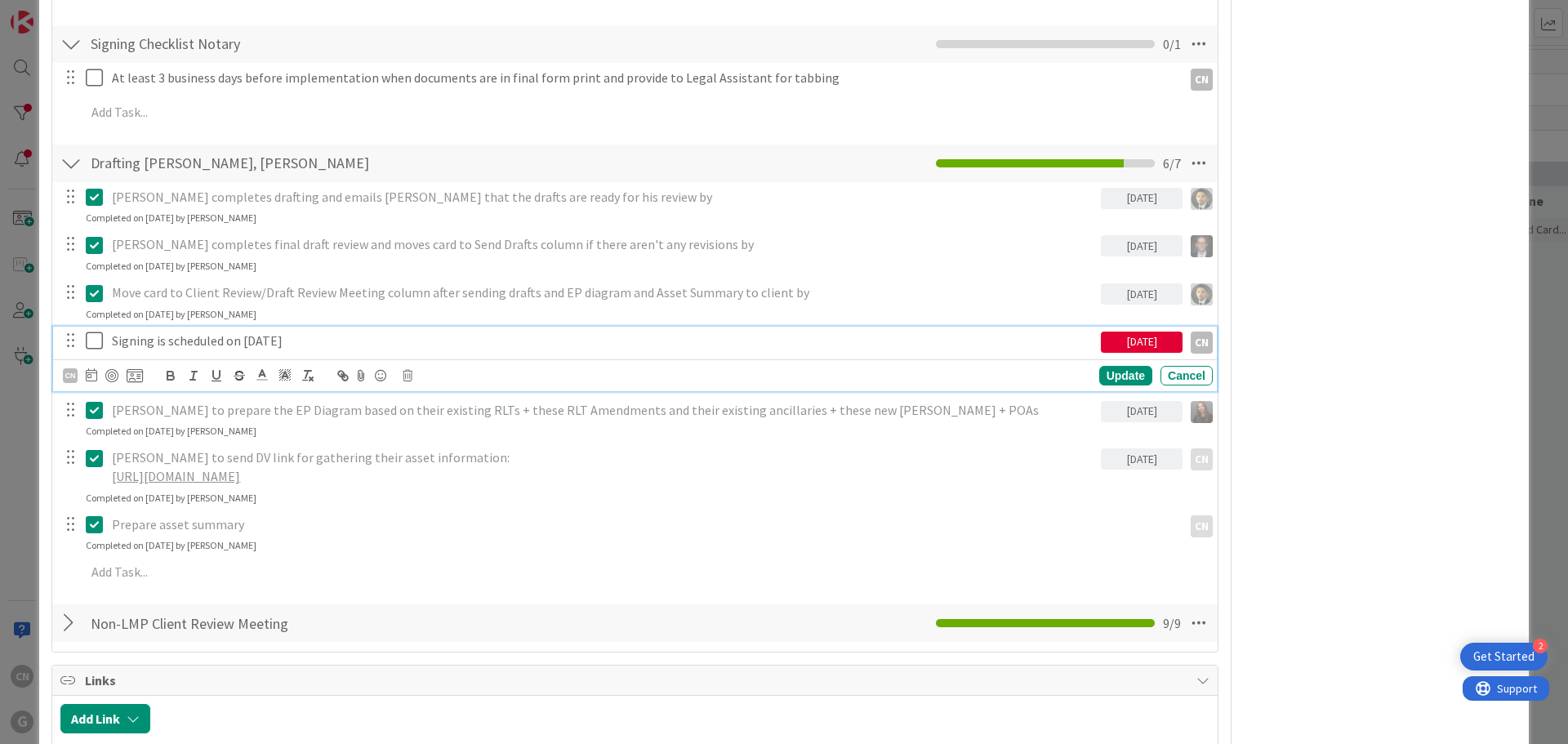
drag, startPoint x: 314, startPoint y: 306, endPoint x: 242, endPoint y: 303, distance: 72.1
click at [242, 331] on p "Signing is scheduled on [DATE]" at bounding box center [603, 341] width 982 height 19
click at [1132, 331] on div "[DATE]" at bounding box center [1141, 342] width 81 height 21
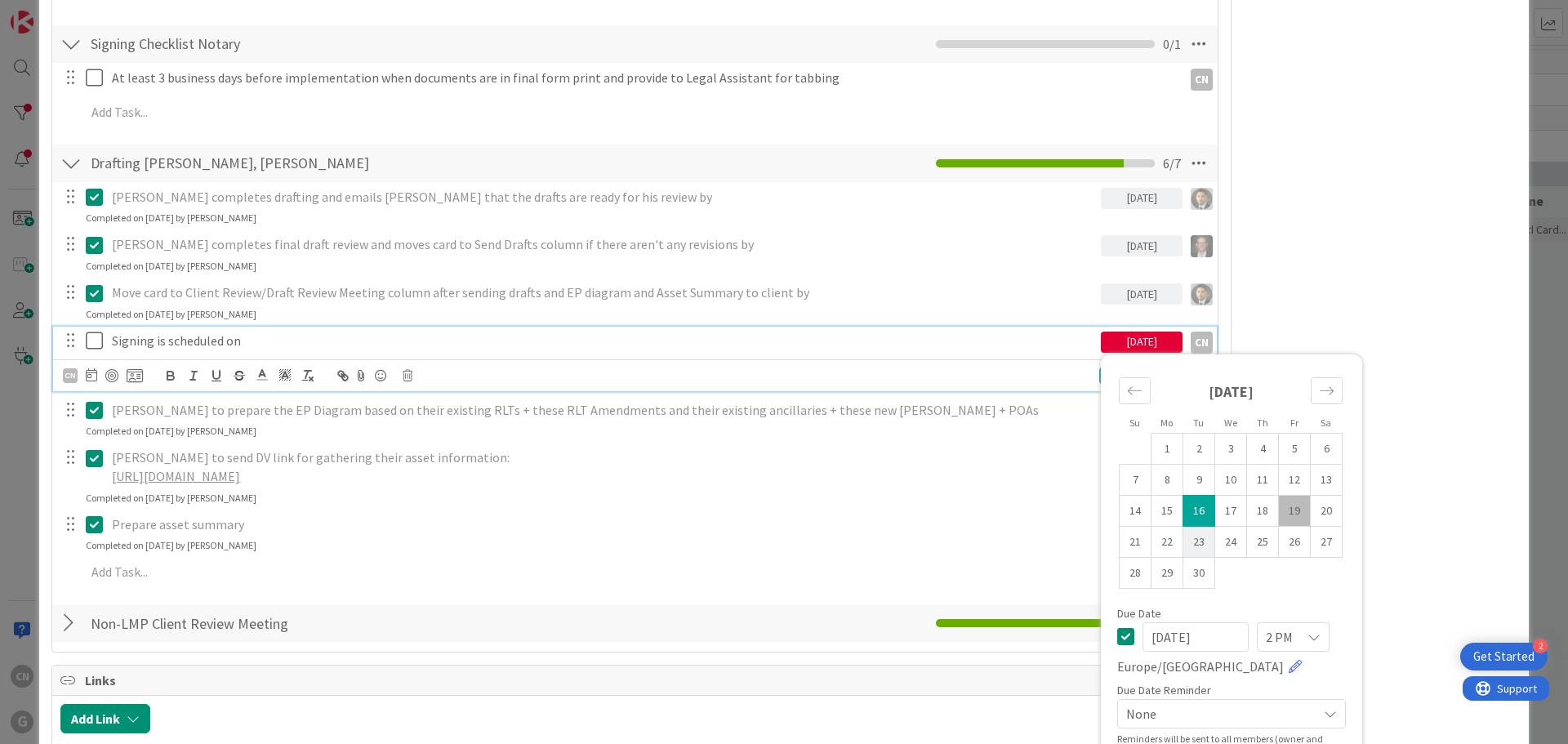
click at [1184, 526] on td "23" at bounding box center [1198, 541] width 32 height 31
type input "[DATE]"
click at [777, 510] on div "Prepare asset summary CN CN Update Cancel Completed on [DATE] by [PERSON_NAME]" at bounding box center [635, 531] width 1164 height 43
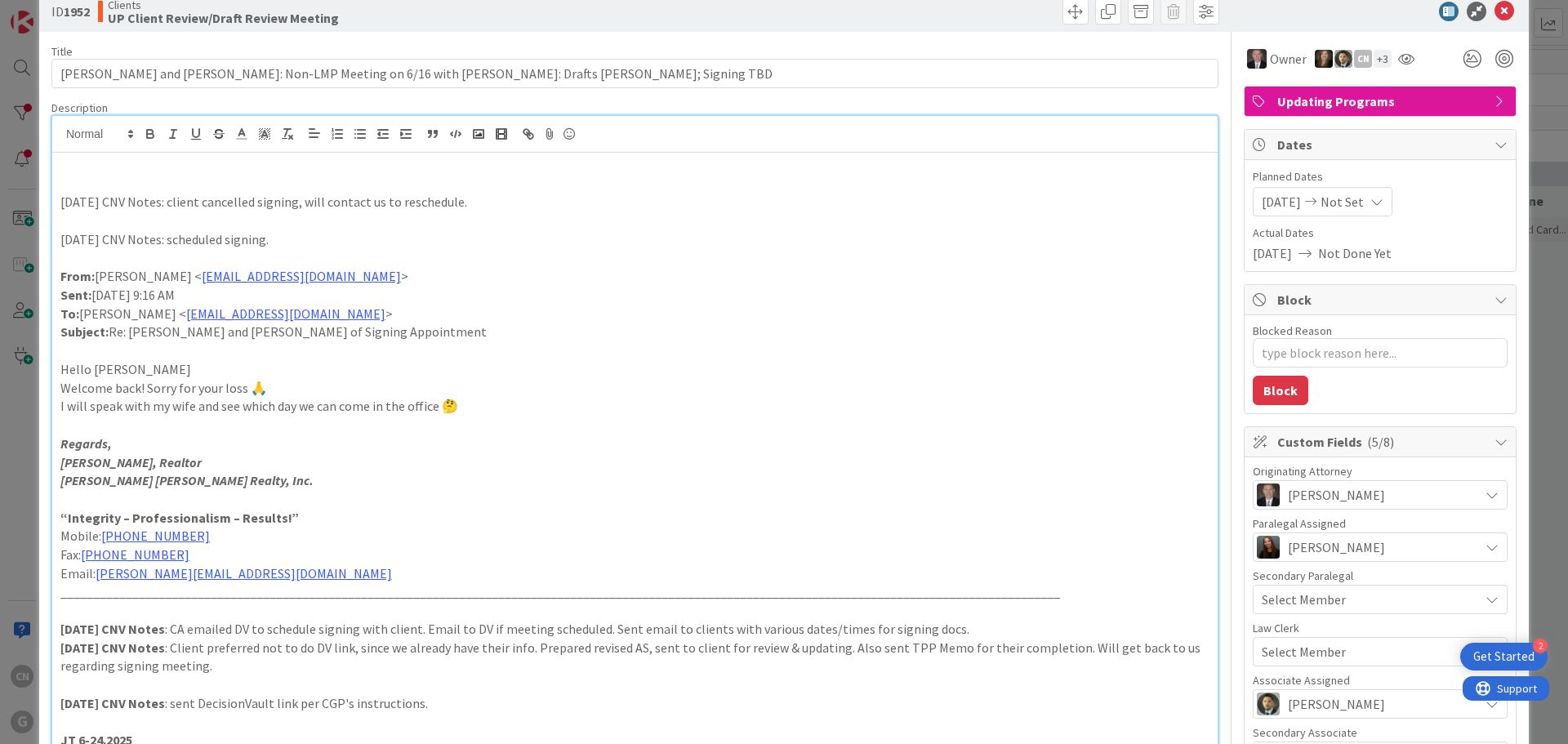
scroll to position [0, 0]
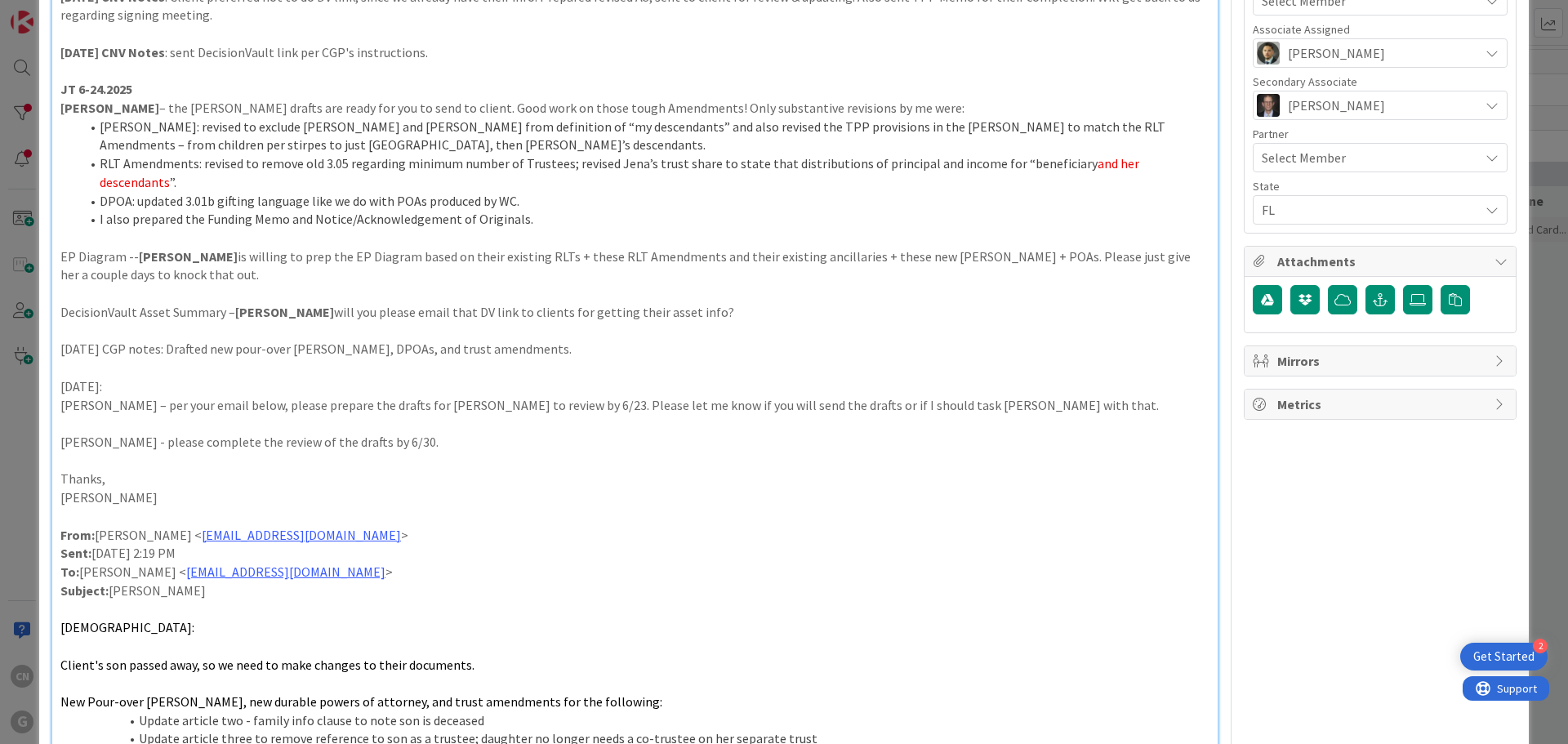
type textarea "x"
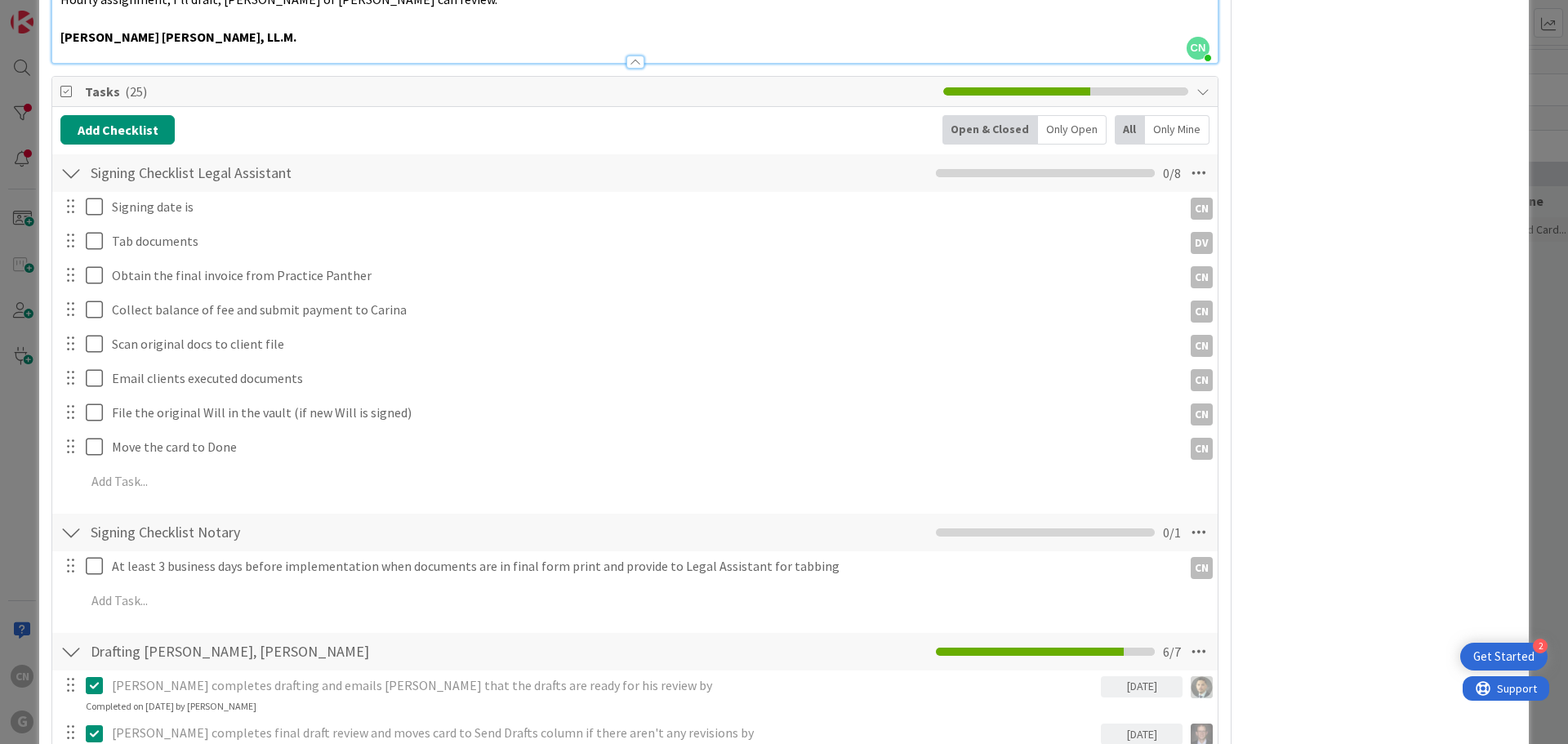
scroll to position [2042, 0]
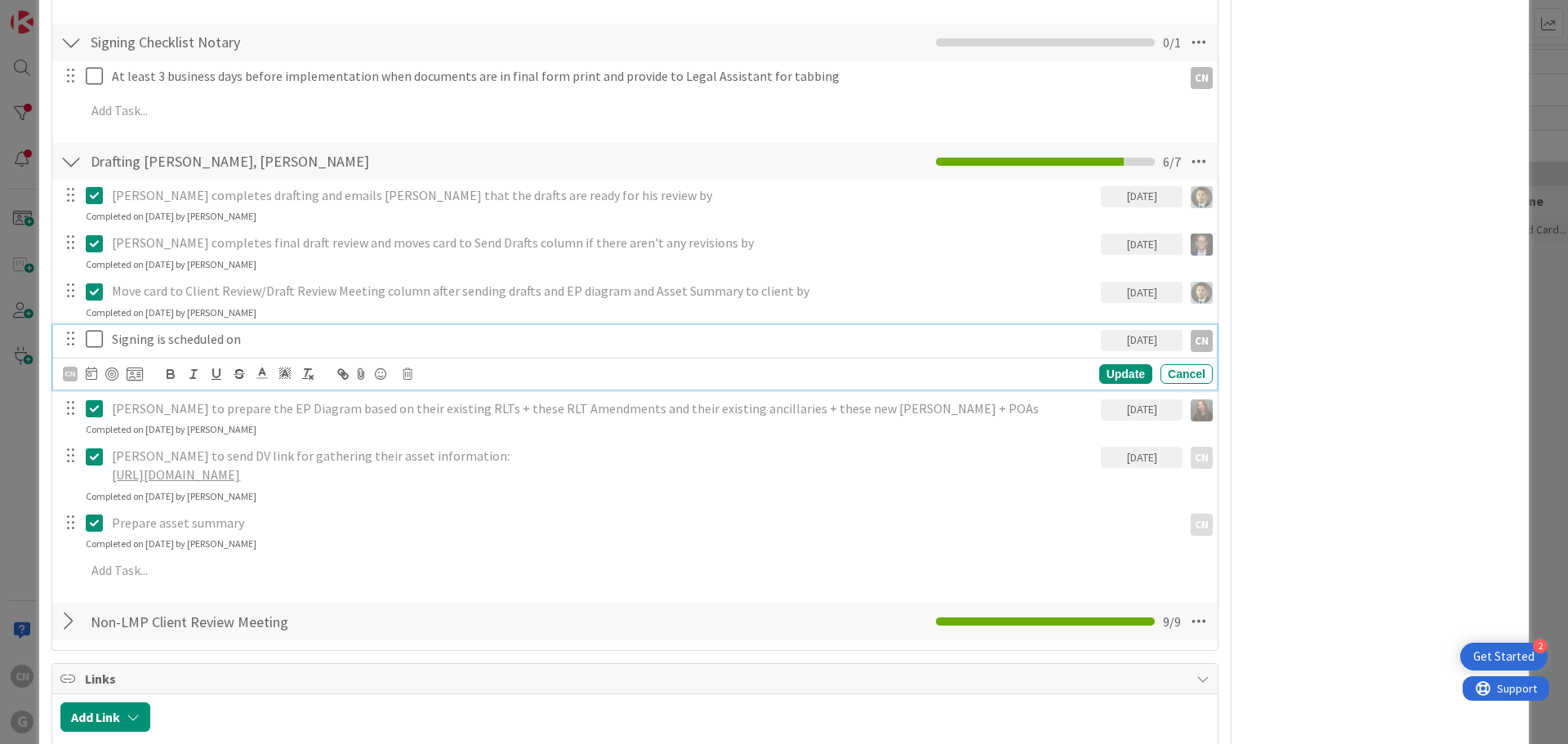
click at [293, 330] on p "Signing is scheduled on" at bounding box center [603, 340] width 982 height 19
click at [90, 367] on icon at bounding box center [92, 373] width 11 height 13
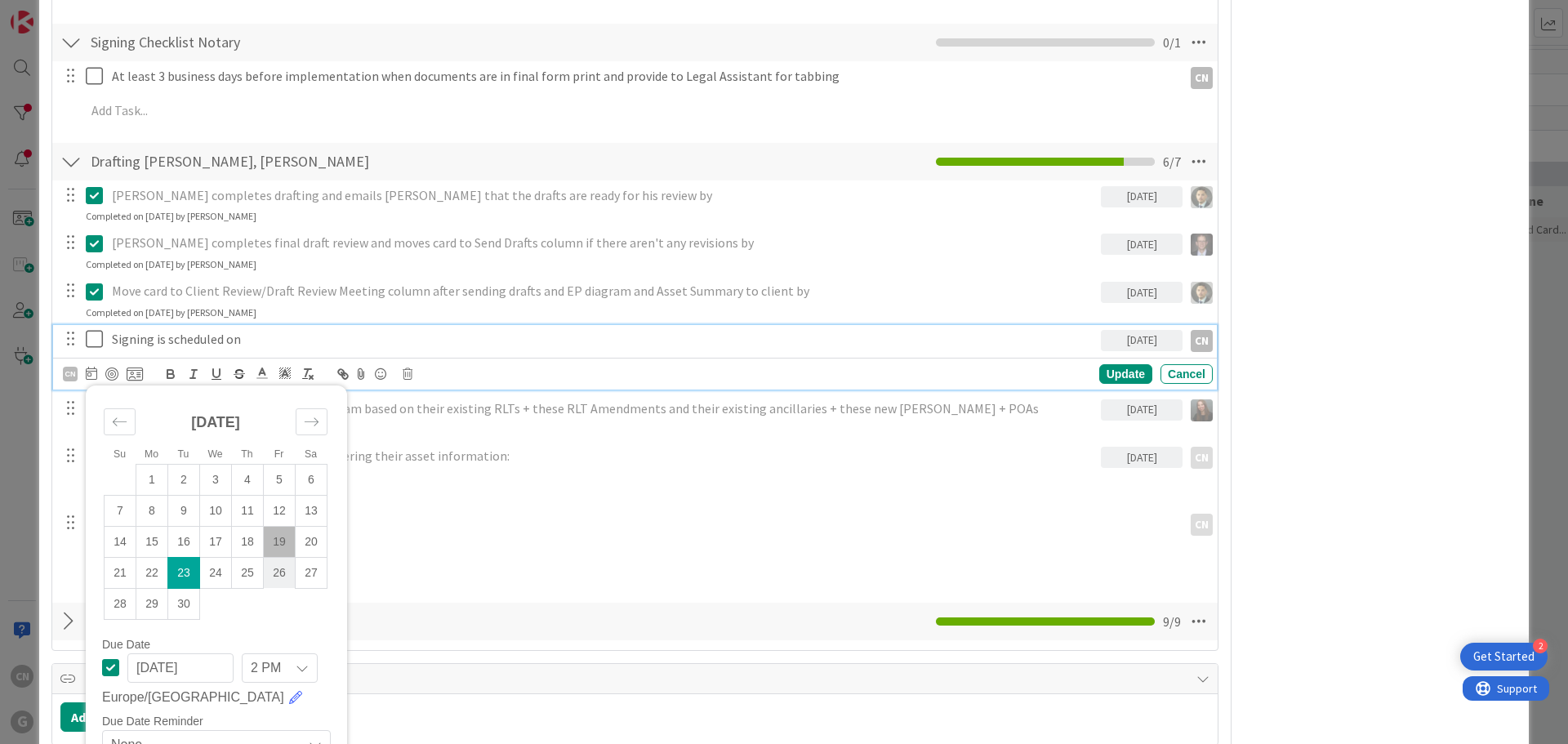
click at [276, 557] on td "26" at bounding box center [280, 573] width 32 height 31
type input "[DATE]"
click at [1105, 364] on div "Update" at bounding box center [1125, 373] width 53 height 19
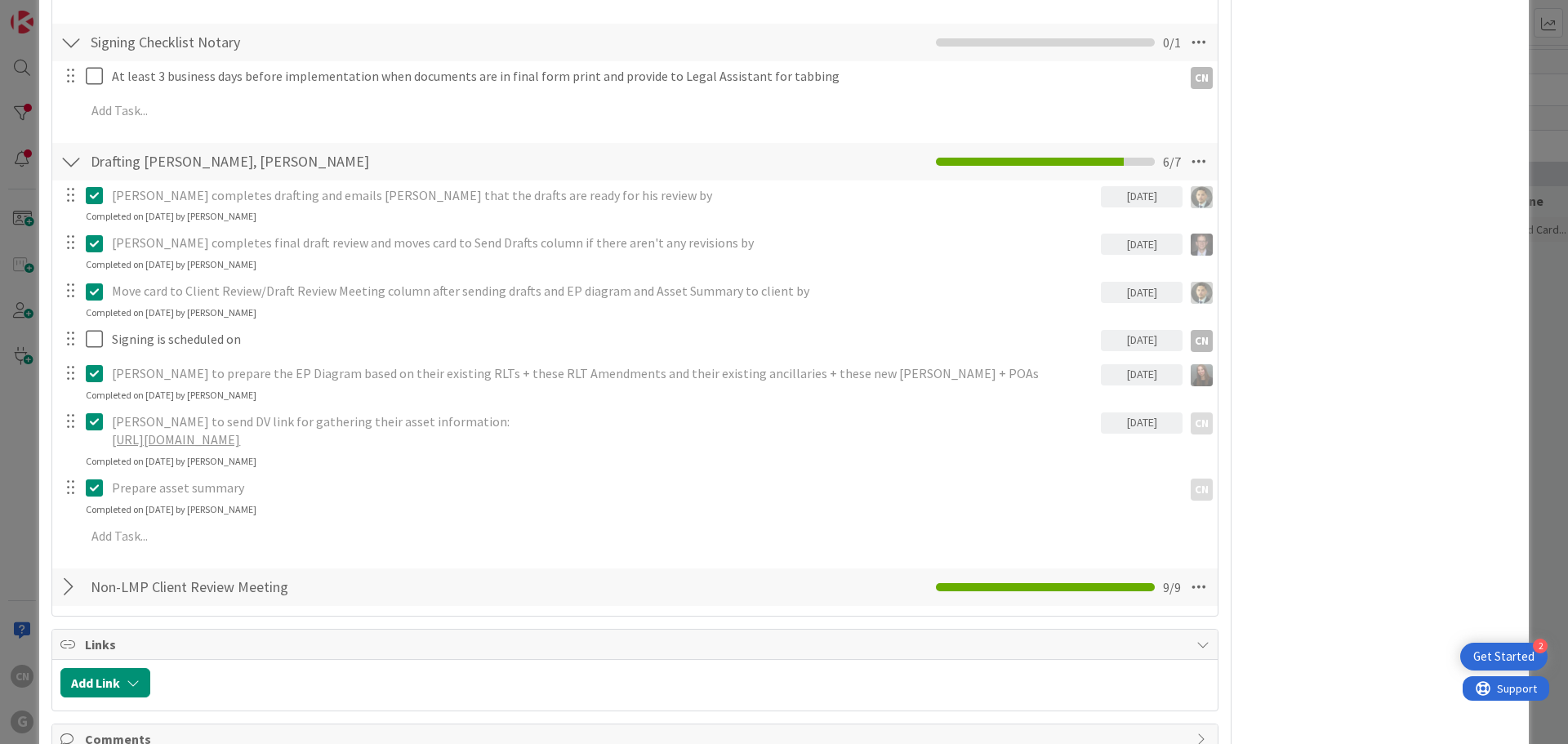
type textarea "x"
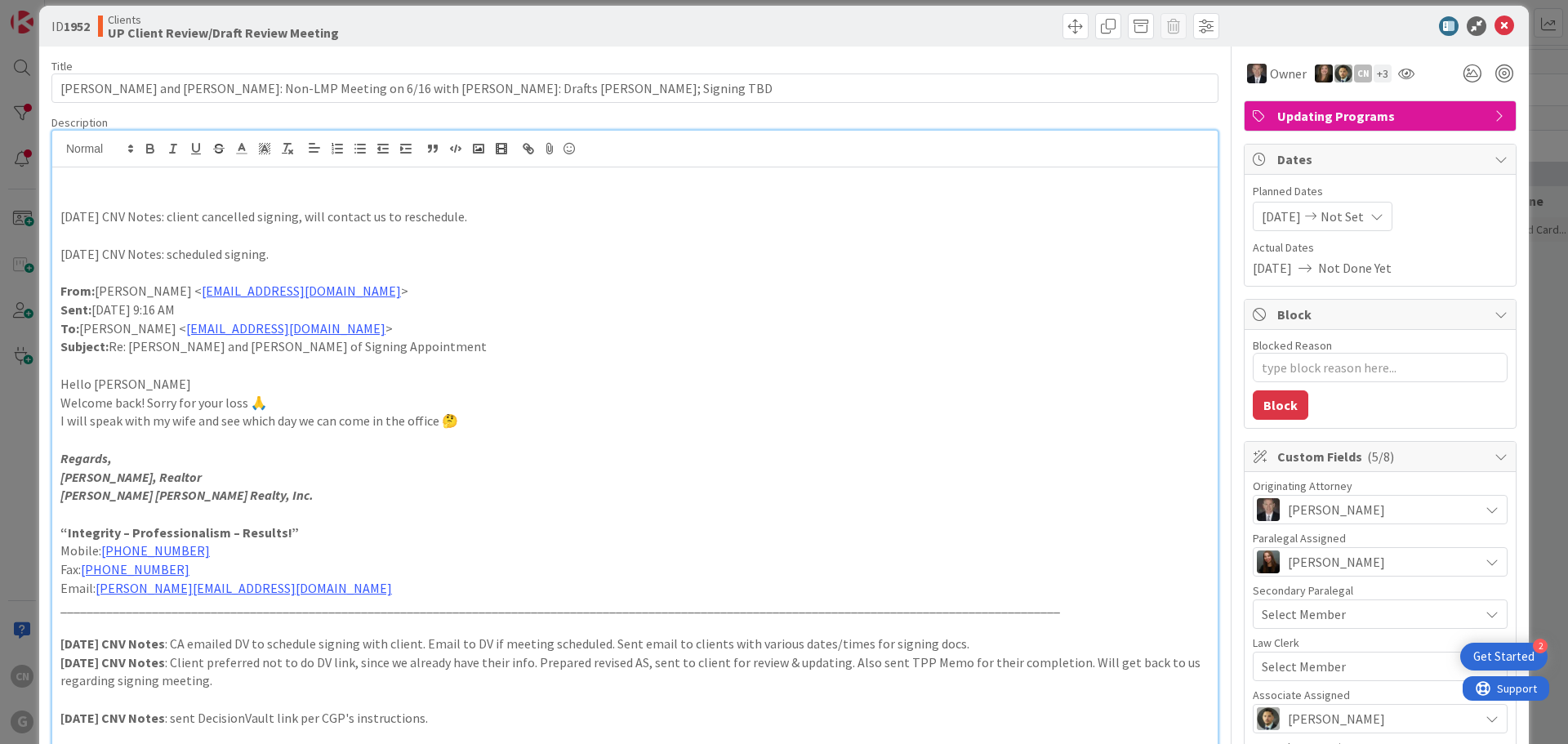
scroll to position [0, 0]
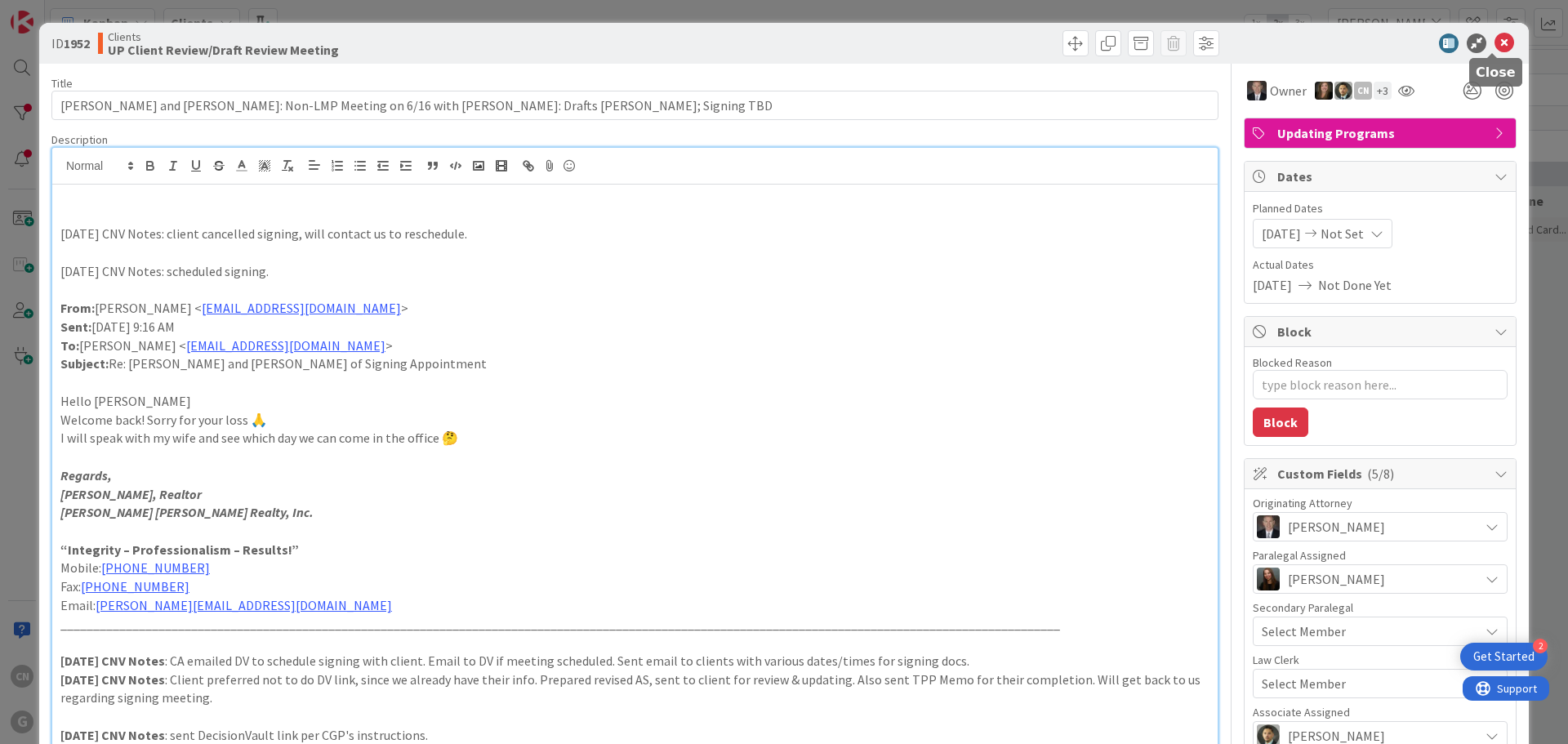
click at [1494, 47] on icon at bounding box center [1504, 43] width 19 height 19
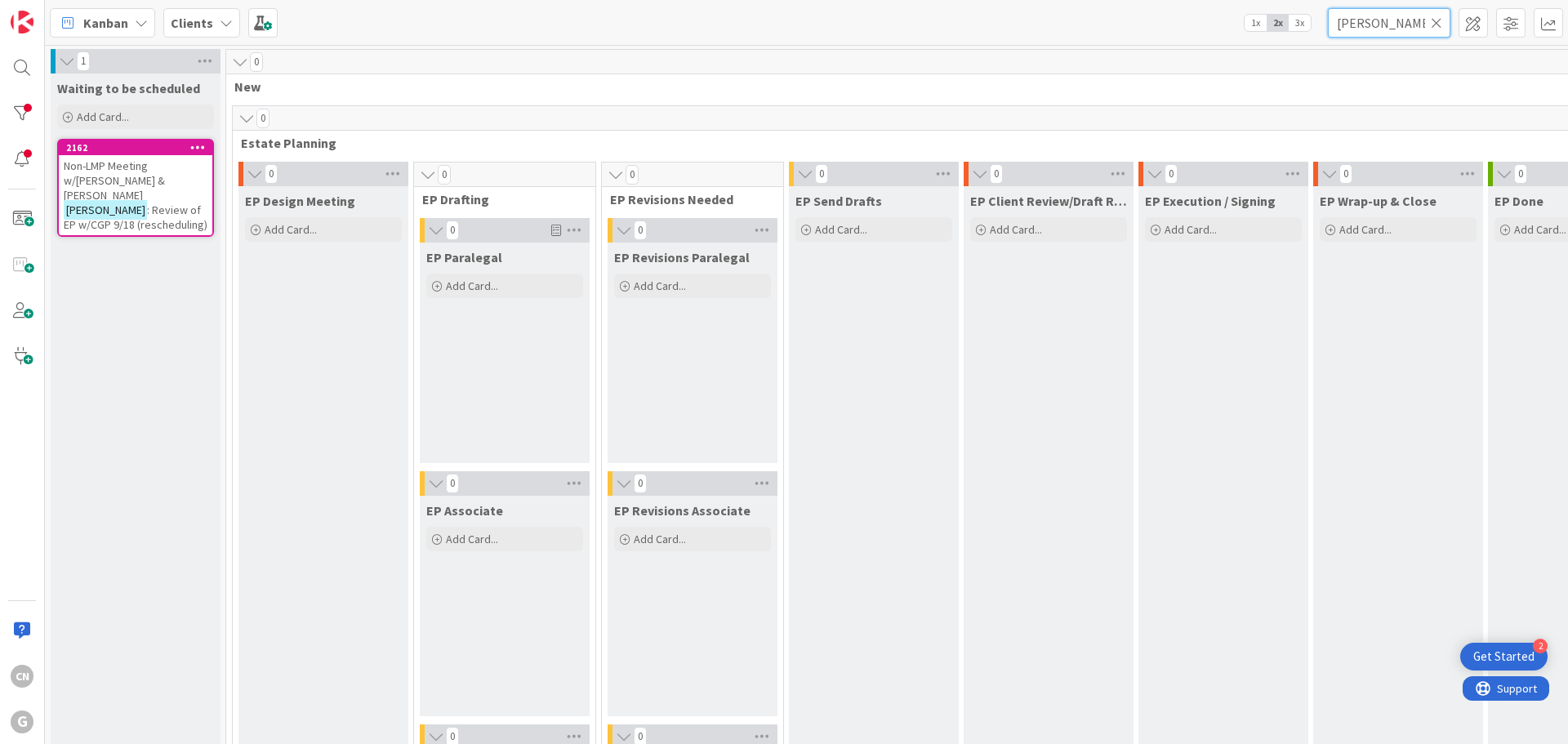
drag, startPoint x: 1378, startPoint y: 18, endPoint x: 1178, endPoint y: 45, distance: 201.8
click at [1178, 45] on div "Kanban Clients 1x 2x 3x [PERSON_NAME] 1 Waiting to be scheduled Add Card... 216…" at bounding box center [806, 372] width 1523 height 744
type input "duerig"
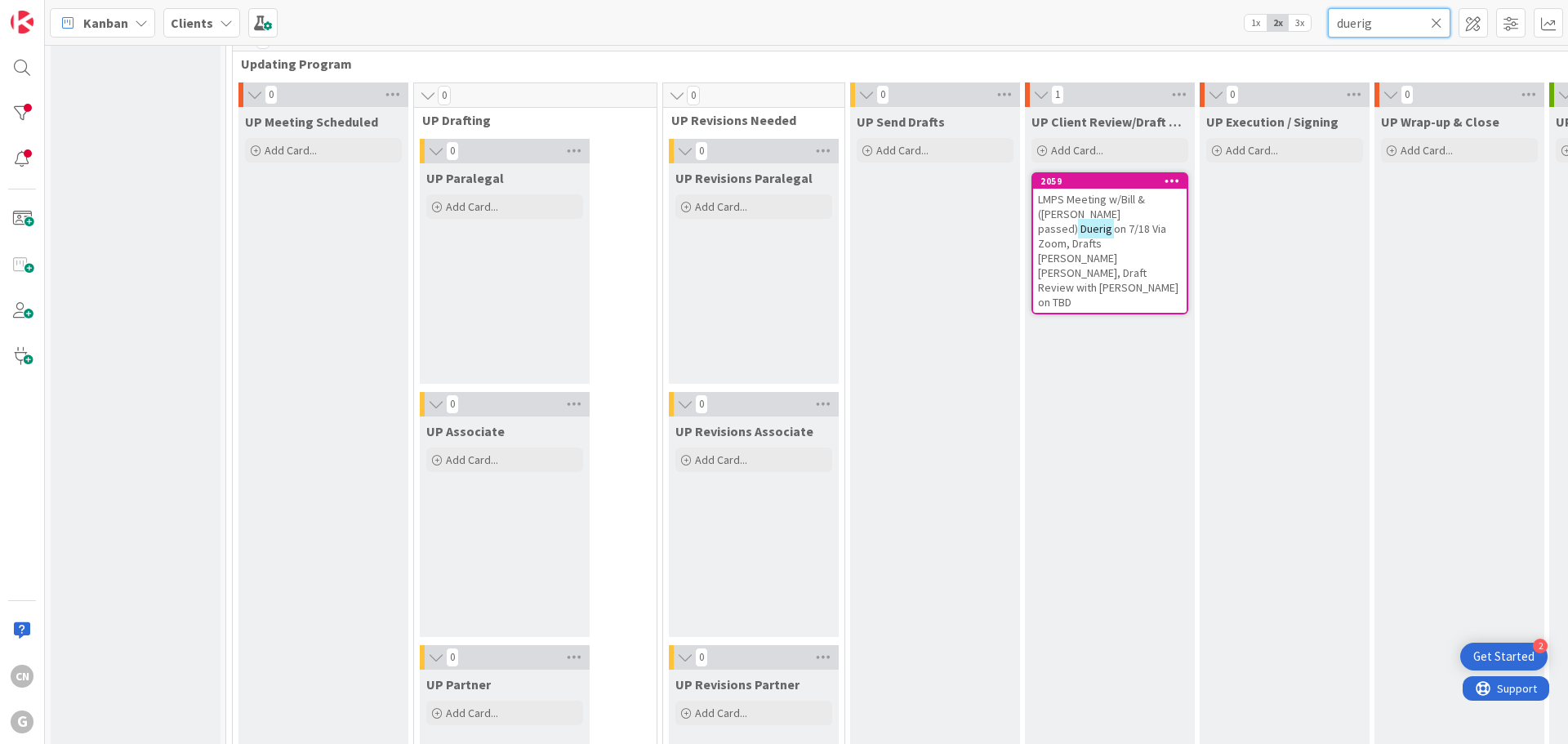
scroll to position [2367, 0]
click at [1043, 235] on span "on 7/18 Via Zoom, Drafts [PERSON_NAME] [PERSON_NAME], Draft Review with [PERSON…" at bounding box center [1108, 264] width 141 height 88
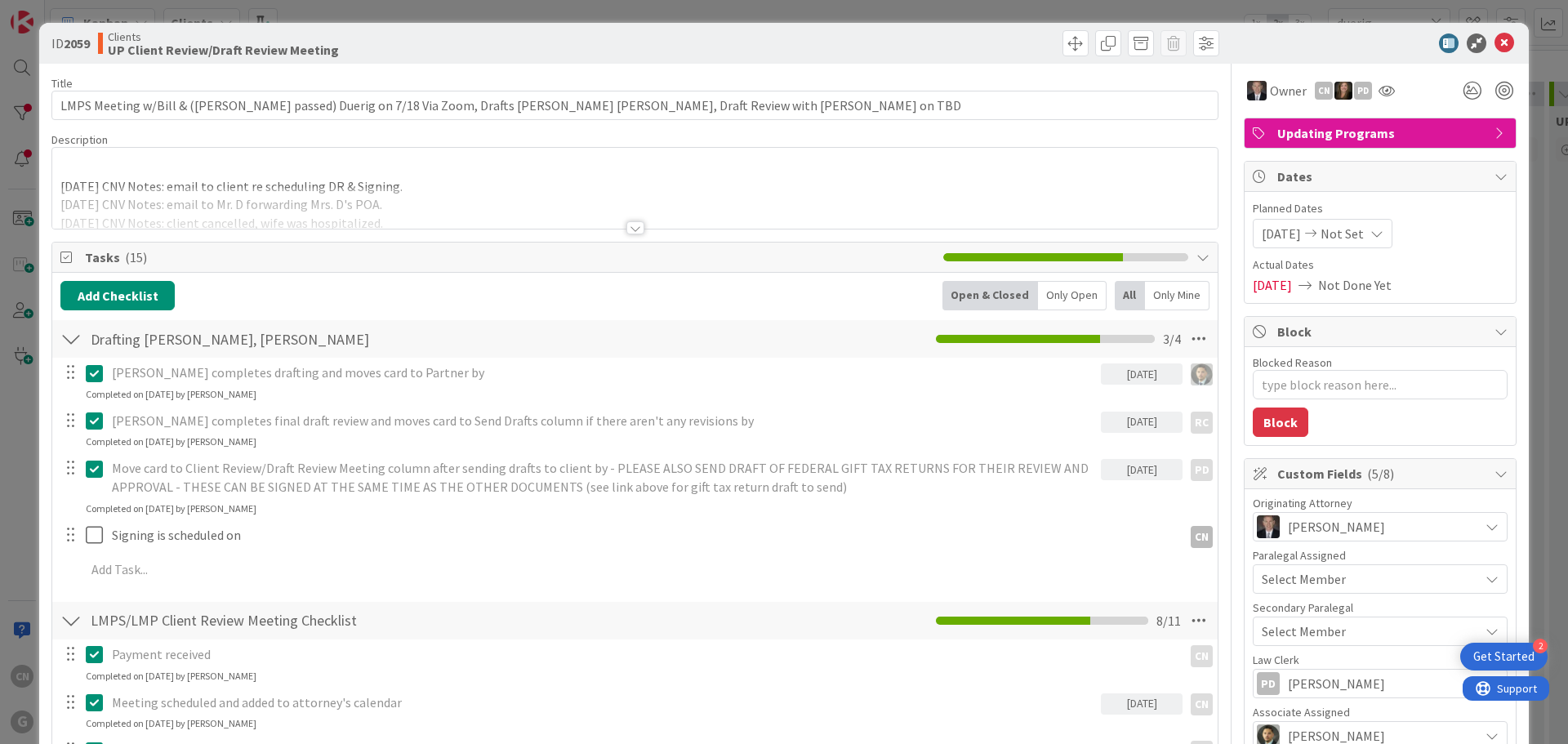
click at [472, 194] on div at bounding box center [635, 208] width 1165 height 42
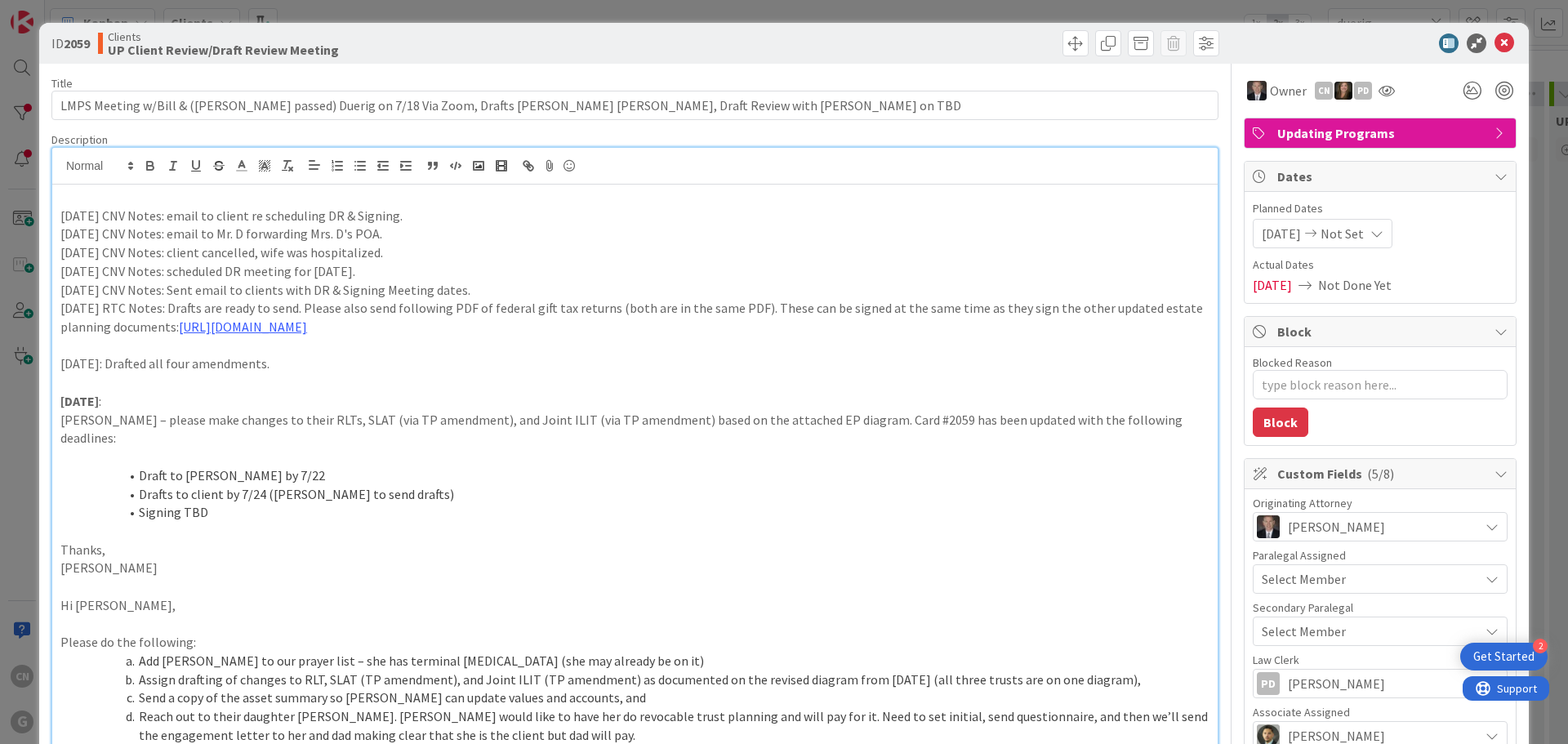
type textarea "x"
